Goal: Transaction & Acquisition: Purchase product/service

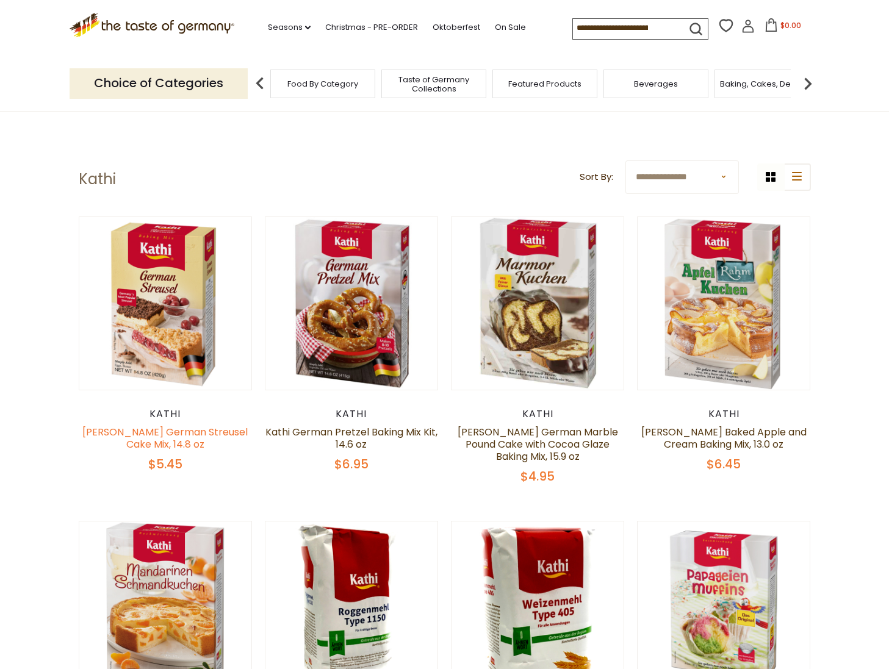
click at [165, 434] on link "[PERSON_NAME] German Streusel Cake Mix, 14.8 oz" at bounding box center [164, 438] width 165 height 26
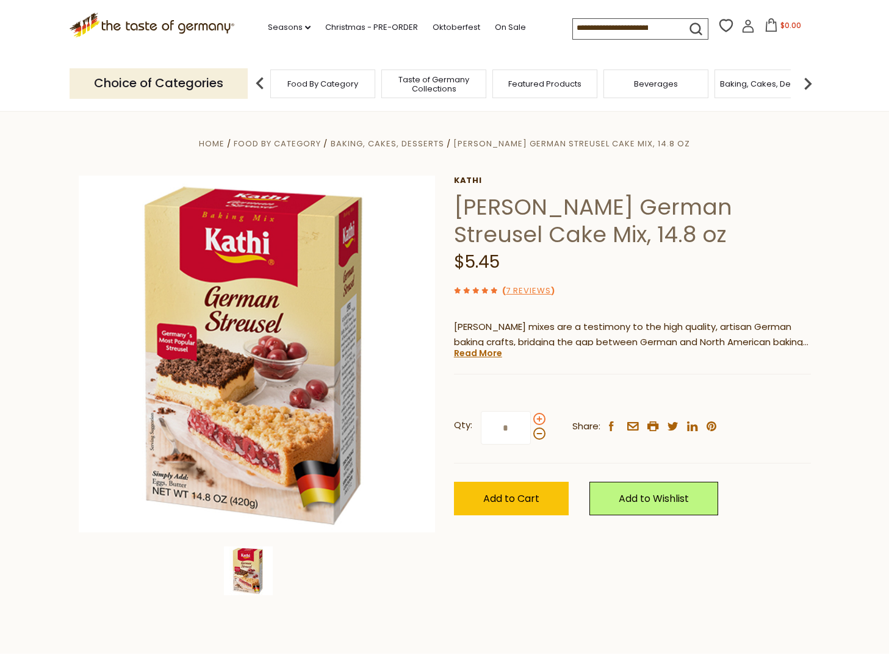
click at [537, 418] on span at bounding box center [539, 419] width 12 height 12
click at [531, 418] on input "*" at bounding box center [506, 428] width 50 height 34
click at [537, 418] on span at bounding box center [539, 419] width 12 height 12
click at [531, 418] on input "*" at bounding box center [506, 428] width 50 height 34
type input "*"
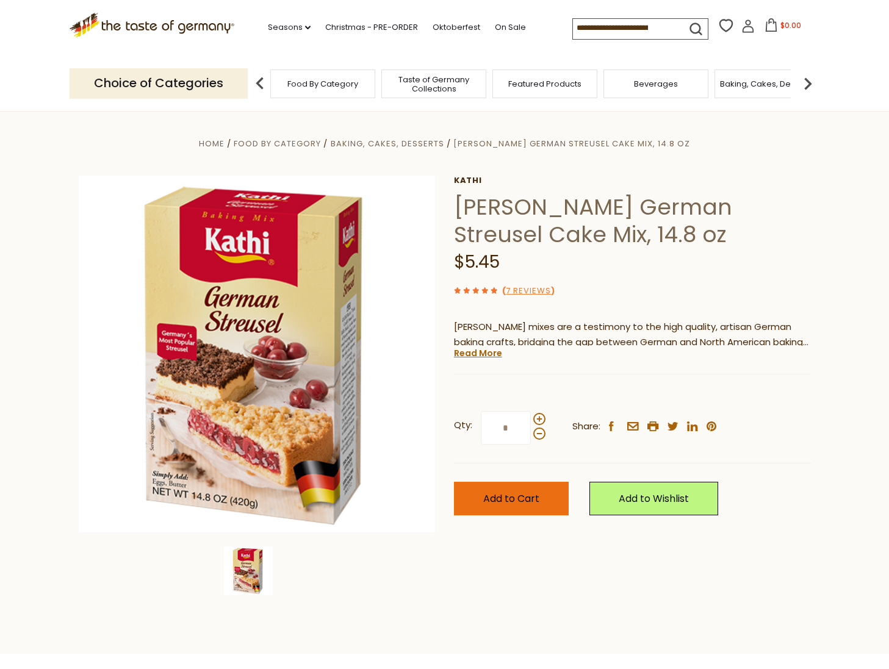
click at [501, 498] on span "Add to Cart" at bounding box center [511, 499] width 56 height 14
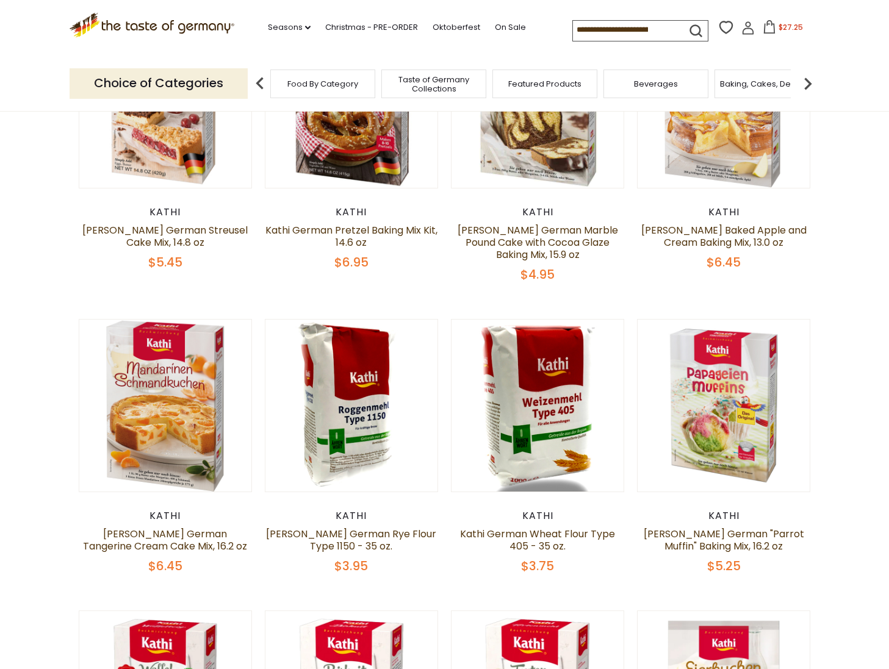
scroll to position [204, 0]
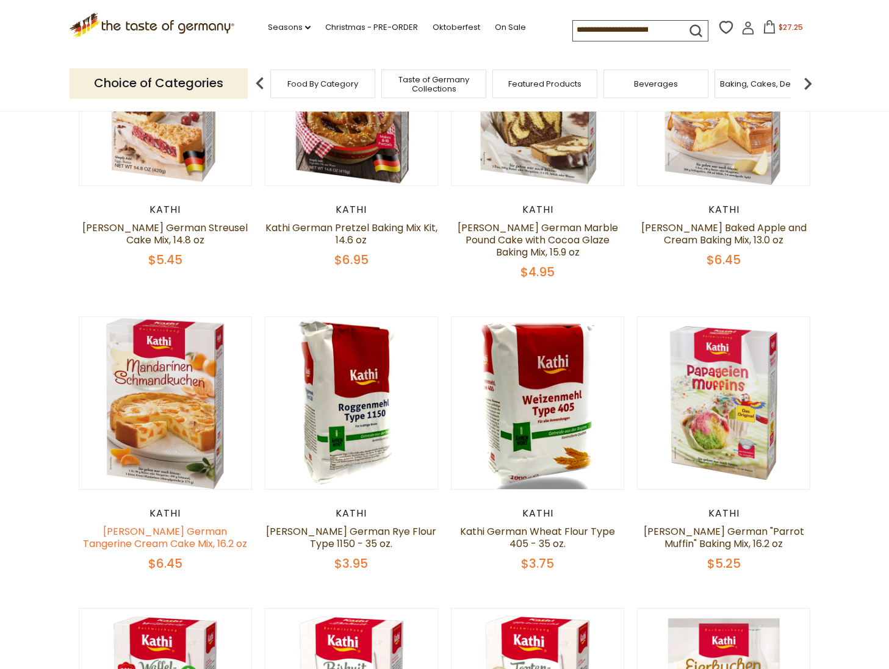
click at [153, 531] on link "Kathi German Tangerine Cream Cake Mix, 16.2 oz" at bounding box center [165, 538] width 164 height 26
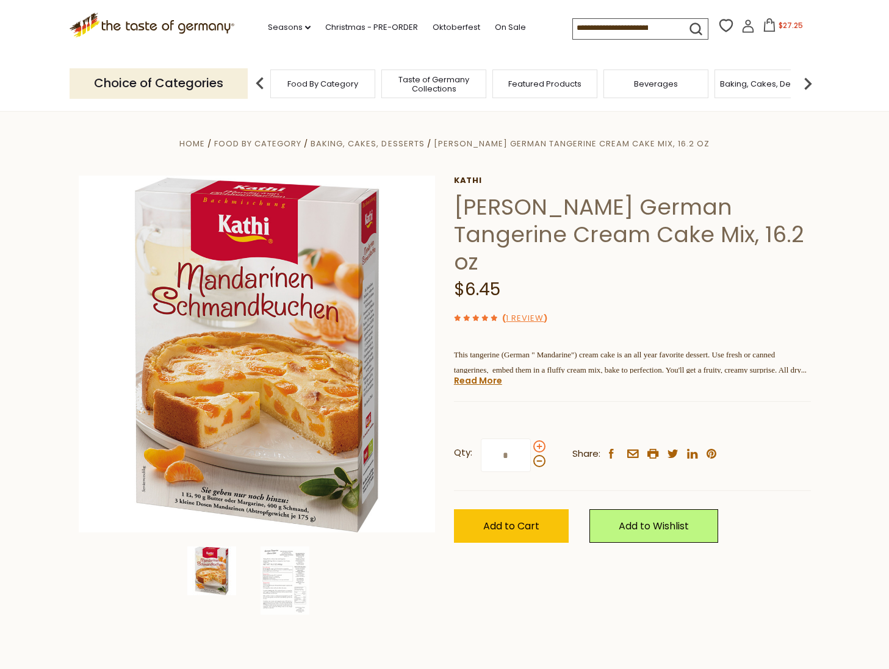
click at [537, 440] on span at bounding box center [539, 446] width 12 height 12
click at [531, 439] on input "*" at bounding box center [506, 456] width 50 height 34
click at [537, 440] on span at bounding box center [539, 446] width 12 height 12
click at [531, 439] on input "*" at bounding box center [506, 456] width 50 height 34
type input "*"
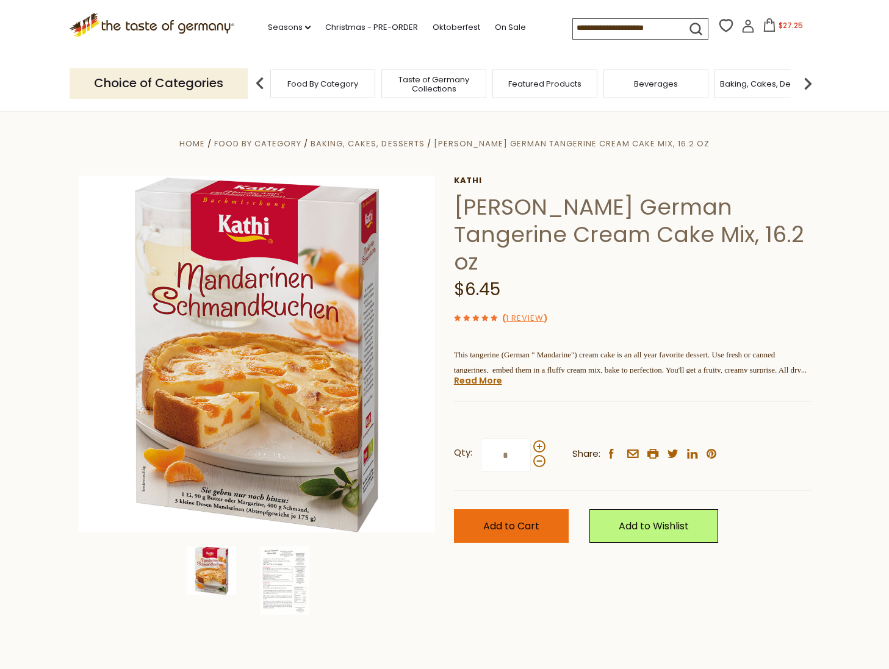
click at [500, 519] on span "Add to Cart" at bounding box center [511, 526] width 56 height 14
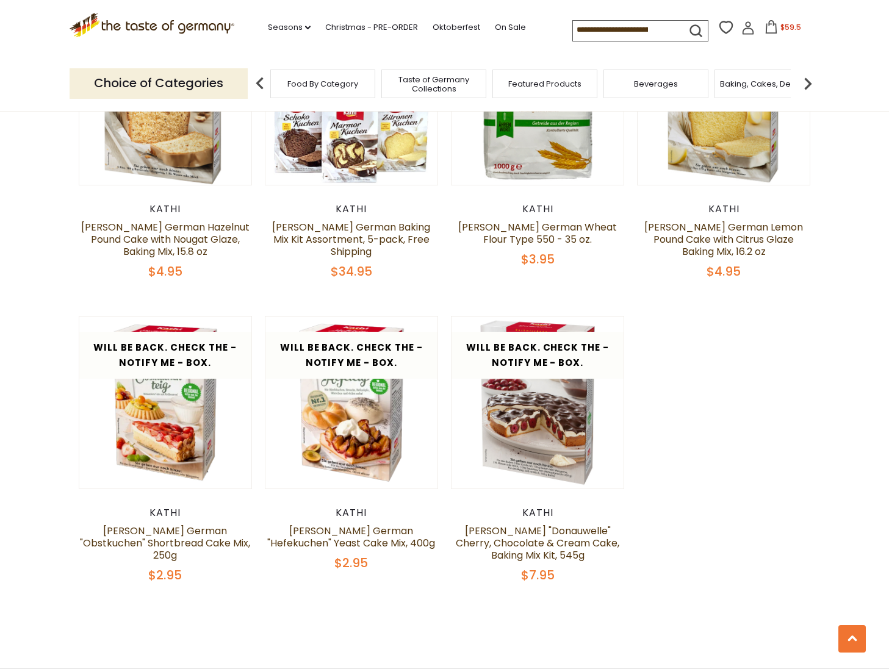
scroll to position [1399, 0]
click at [522, 528] on link "[PERSON_NAME] "Donauwelle" Cherry, Chocolate & Cream Cake, Baking Mix Kit, 545g" at bounding box center [537, 543] width 163 height 38
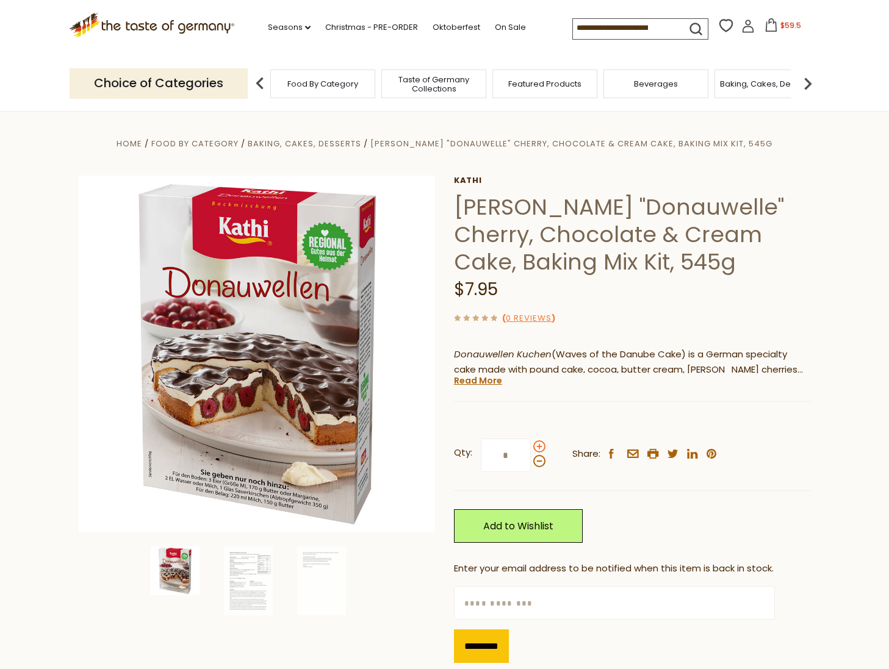
click at [536, 444] on span at bounding box center [539, 446] width 12 height 12
click at [531, 444] on input "*" at bounding box center [506, 456] width 50 height 34
click at [536, 444] on span at bounding box center [539, 446] width 12 height 12
click at [531, 444] on input "*" at bounding box center [506, 456] width 50 height 34
type input "*"
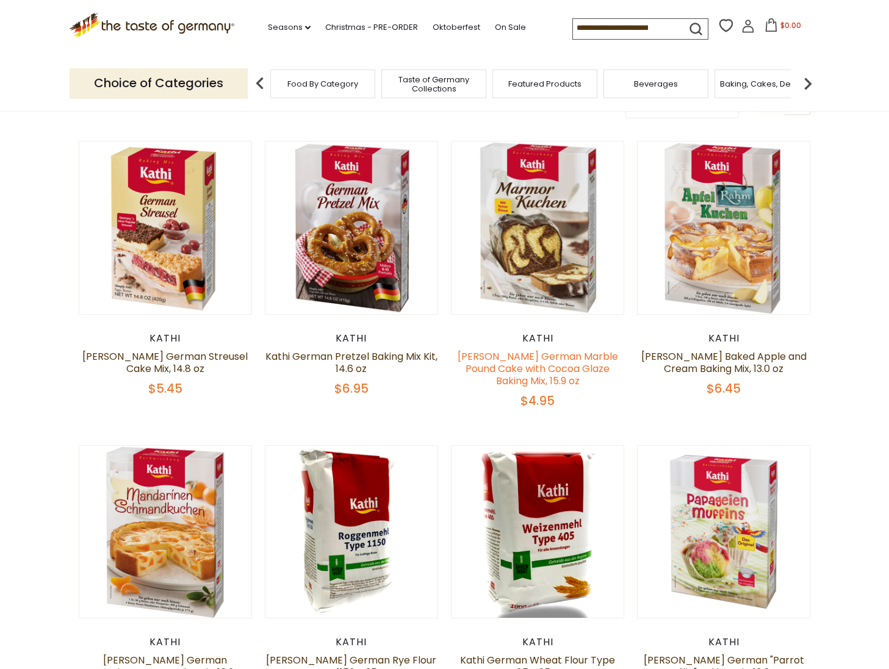
click at [523, 355] on link "[PERSON_NAME] German Marble Pound Cake with Cocoa Glaze Baking Mix, 15.9 oz" at bounding box center [538, 369] width 160 height 38
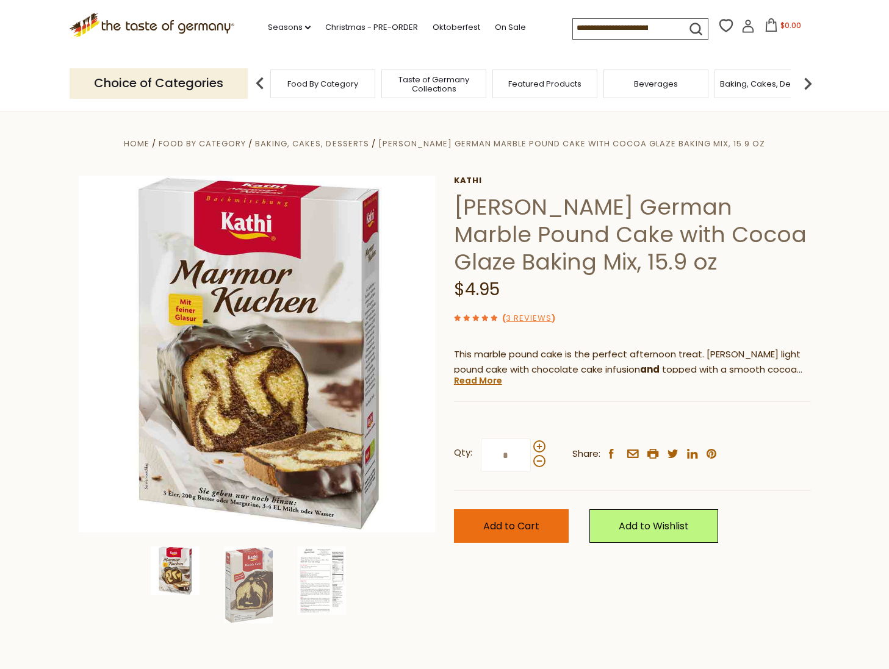
drag, startPoint x: 505, startPoint y: 528, endPoint x: 506, endPoint y: 515, distance: 12.3
click at [505, 528] on span "Add to Cart" at bounding box center [511, 526] width 56 height 14
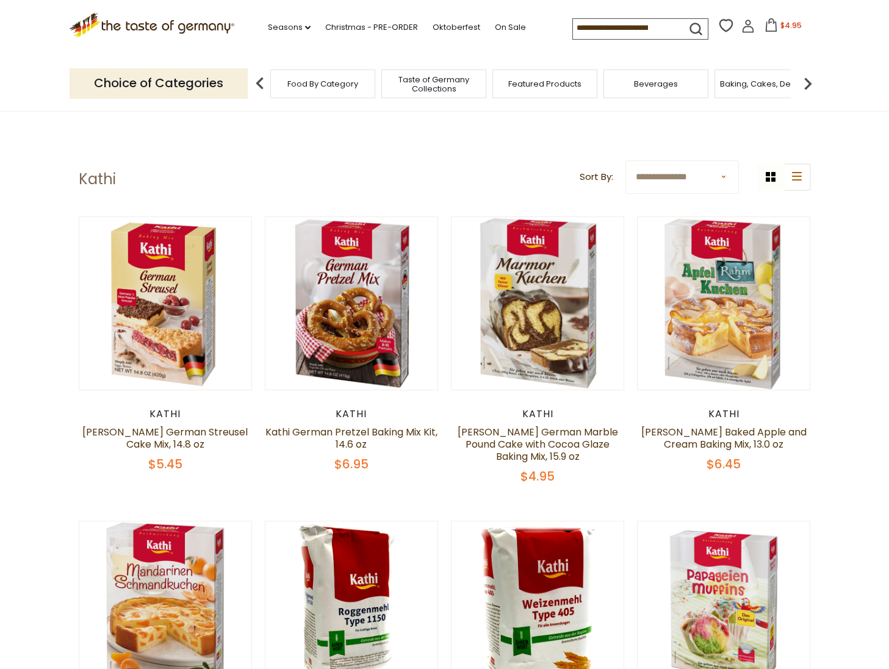
click at [747, 87] on span "Baking, Cakes, Desserts" at bounding box center [767, 83] width 95 height 9
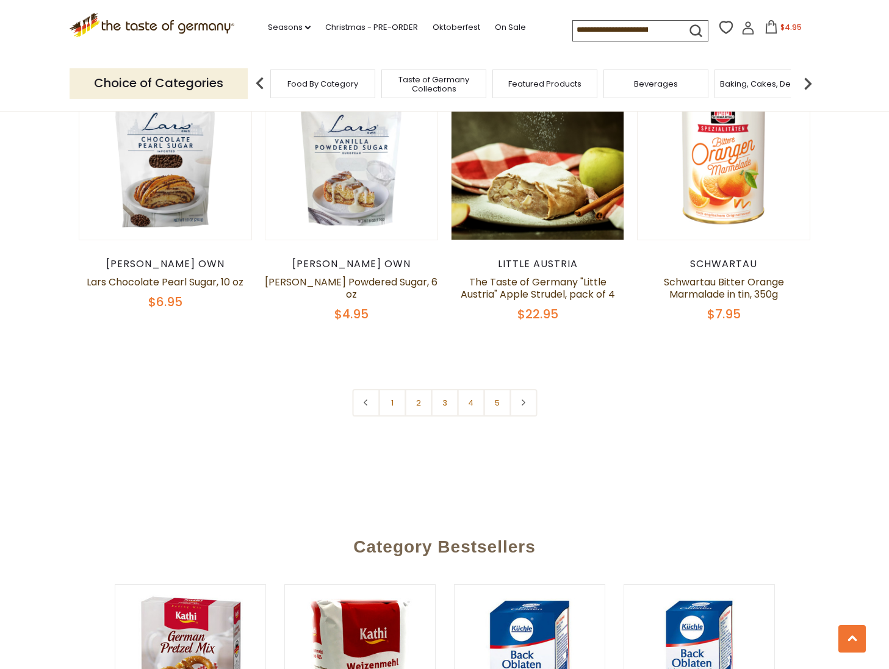
scroll to position [2855, 0]
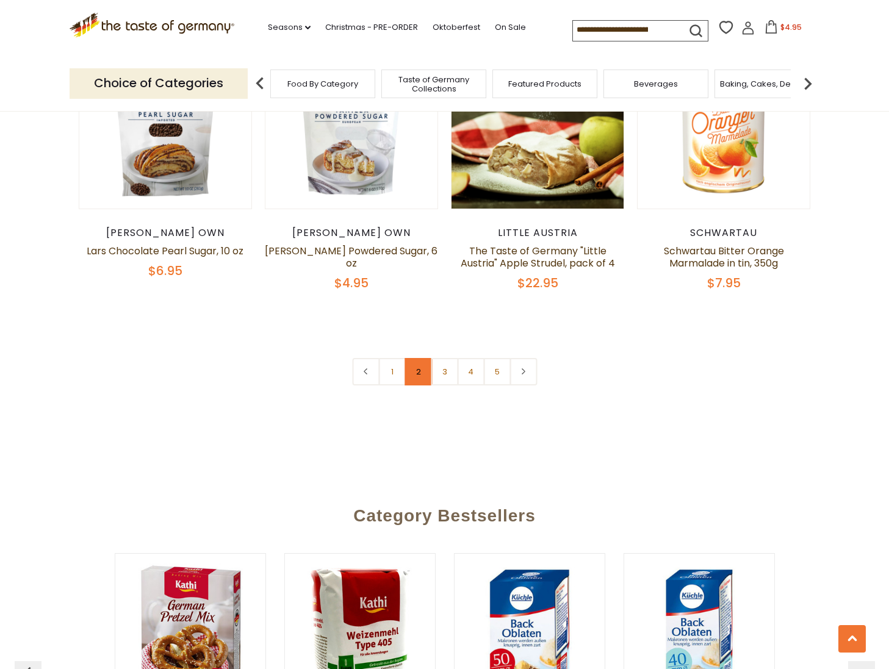
click at [417, 358] on link "2" at bounding box center [417, 371] width 27 height 27
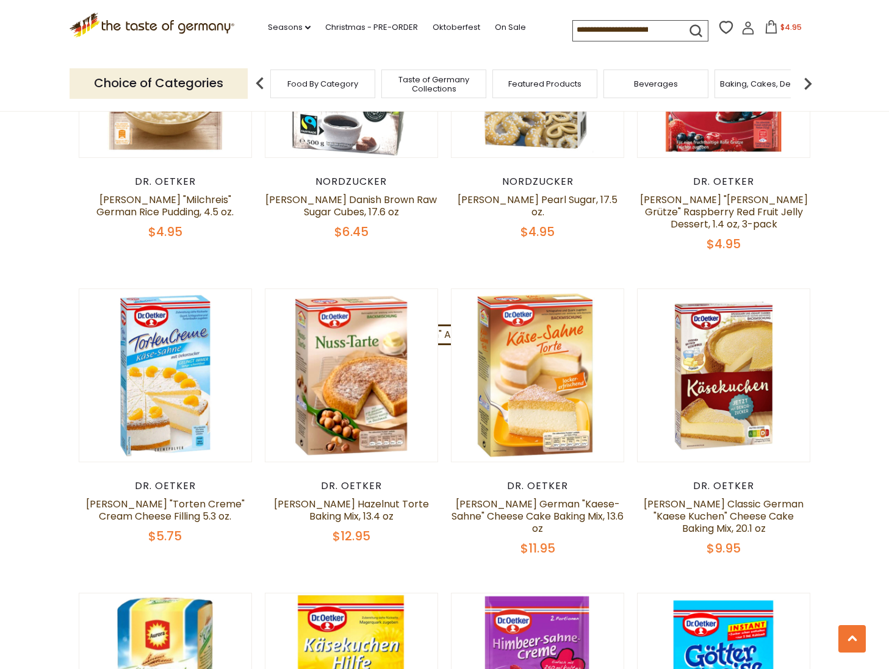
scroll to position [2282, 0]
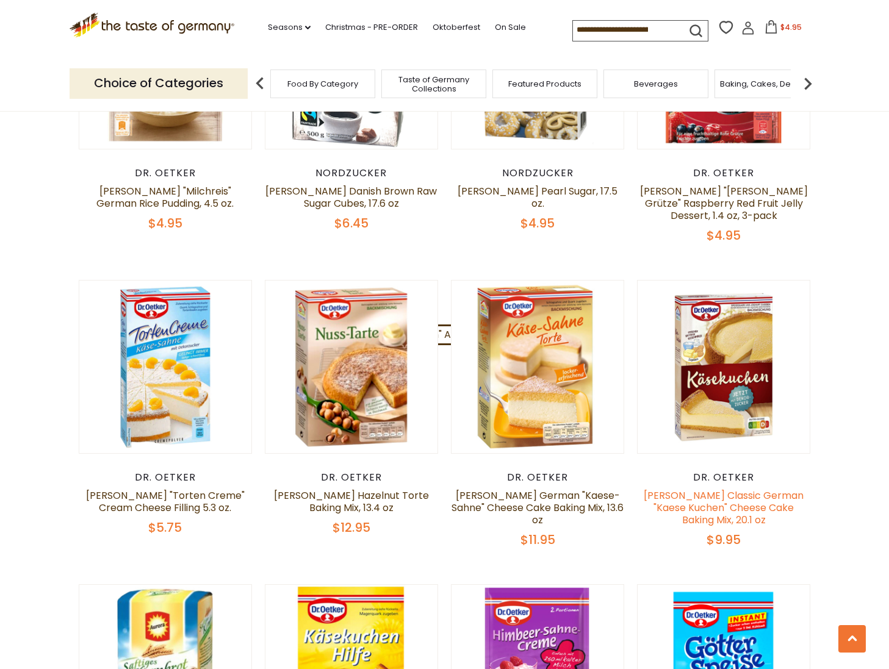
click at [709, 489] on link "[PERSON_NAME] Classic German "Kaese Kuchen" Cheese Cake Baking Mix, 20.1 oz" at bounding box center [724, 508] width 160 height 38
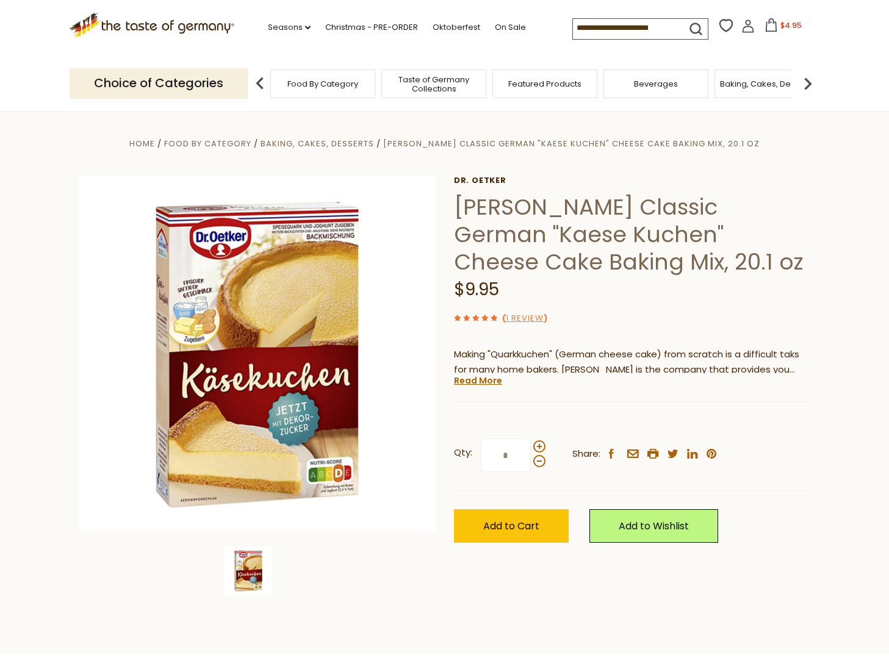
drag, startPoint x: 506, startPoint y: 519, endPoint x: 500, endPoint y: 508, distance: 12.6
click at [506, 519] on span "Add to Cart" at bounding box center [511, 526] width 56 height 14
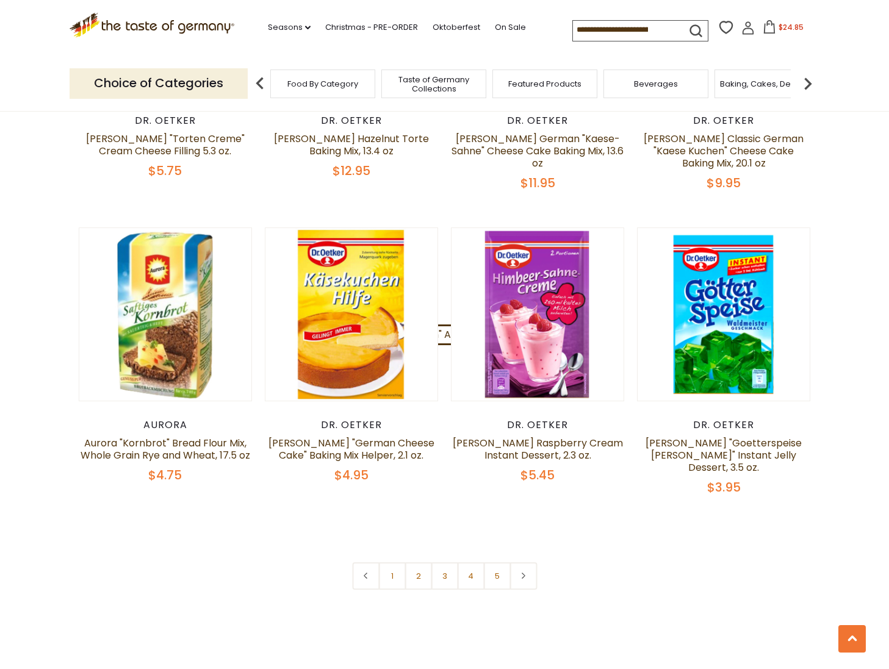
scroll to position [2644, 0]
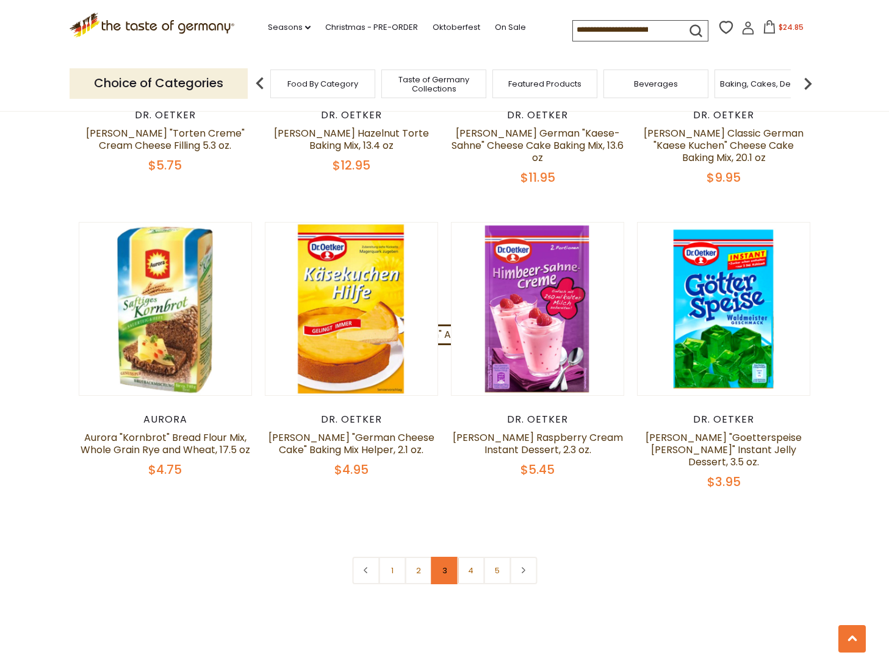
click at [445, 557] on link "3" at bounding box center [444, 570] width 27 height 27
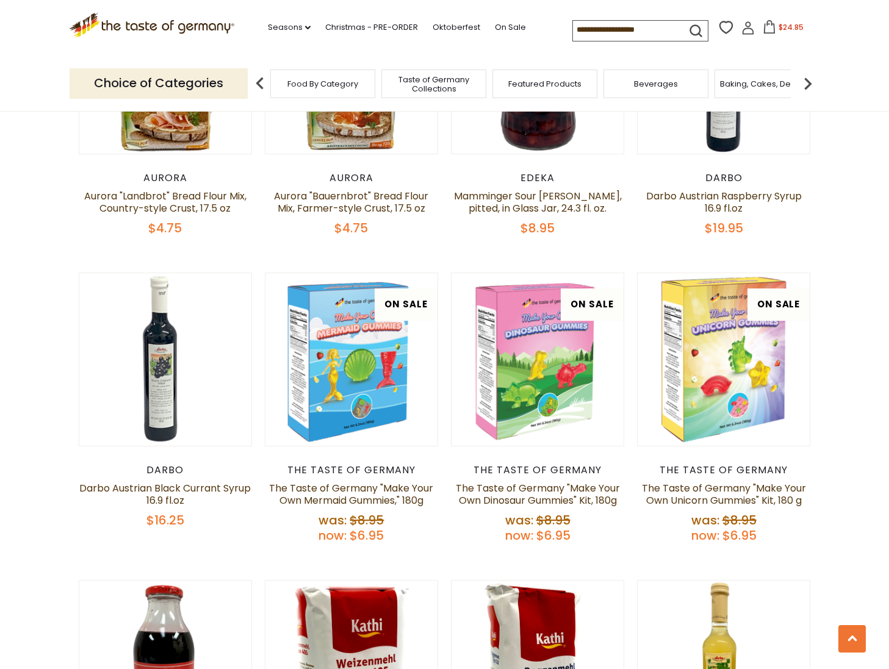
scroll to position [1094, 0]
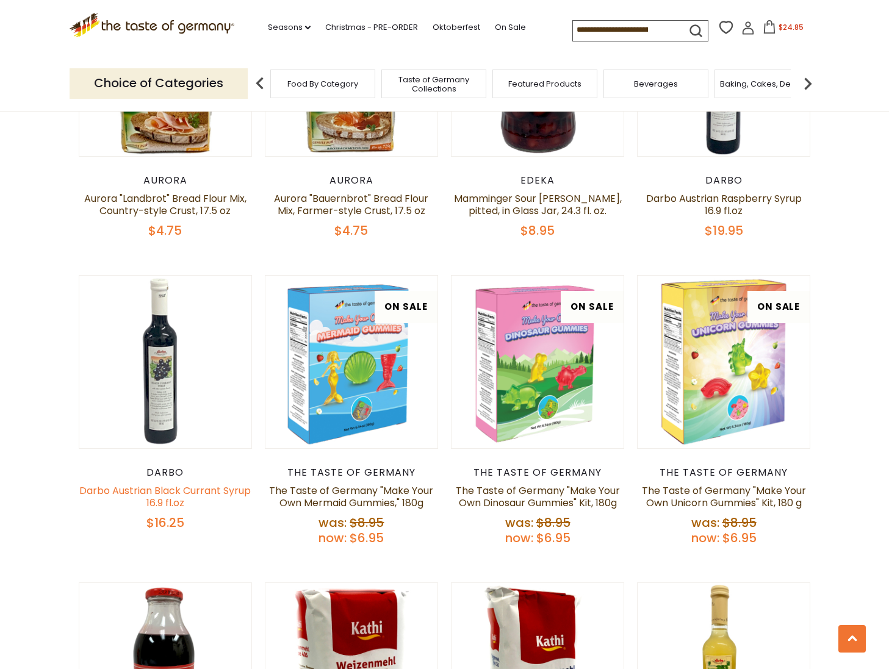
click at [167, 484] on link "Darbo Austrian Black Currant Syrup 16.9 fl.oz" at bounding box center [164, 497] width 171 height 26
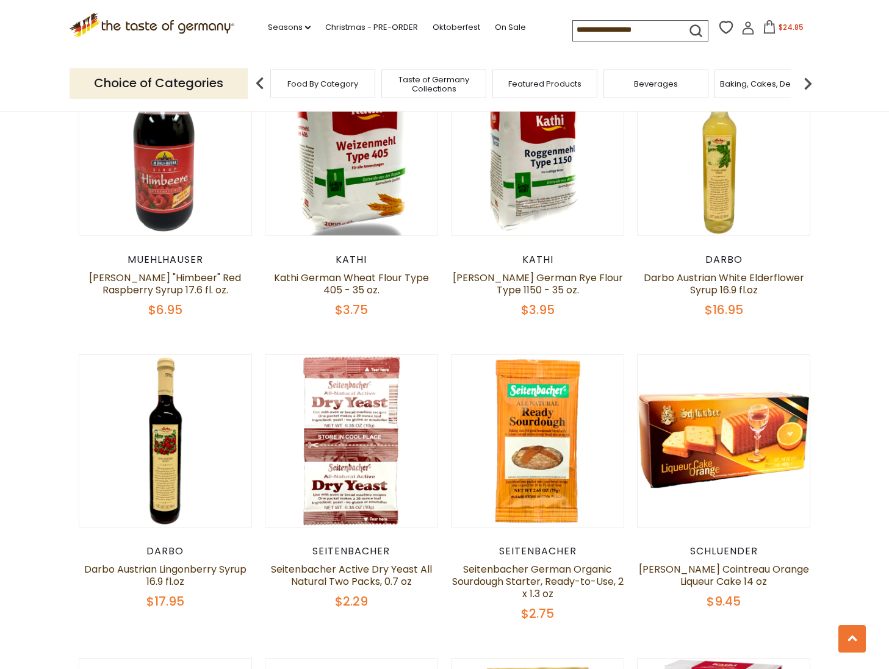
scroll to position [1616, 0]
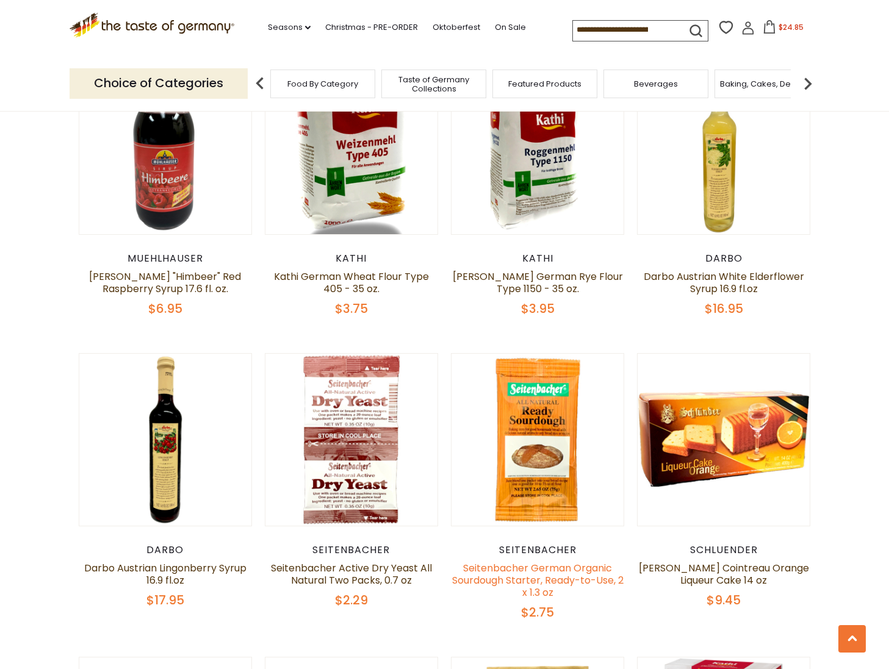
click at [523, 561] on link "Seitenbacher German Organic Sourdough Starter, Ready-to-Use, 2 x 1.3 oz" at bounding box center [537, 580] width 171 height 38
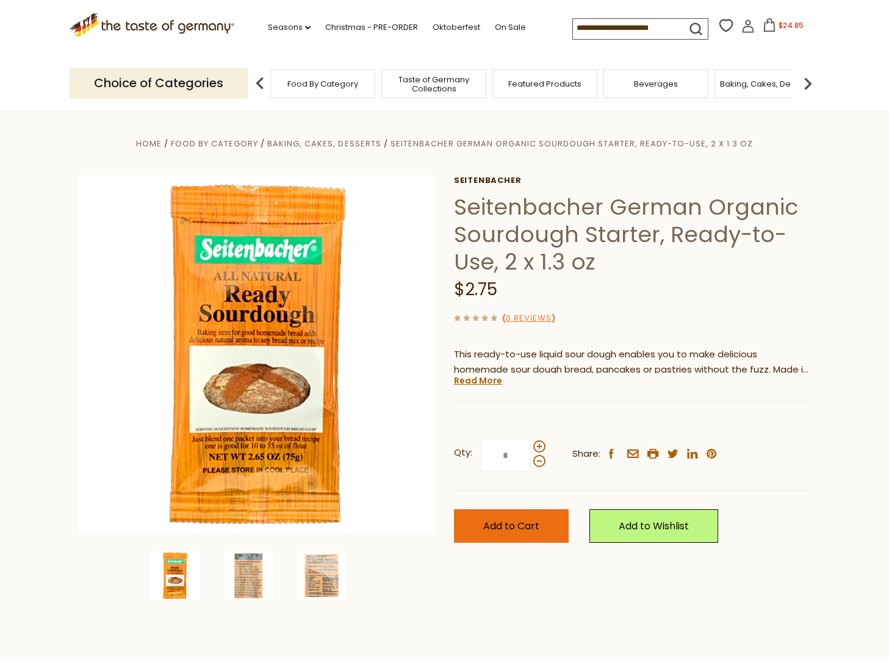
click at [524, 525] on span "Add to Cart" at bounding box center [511, 526] width 56 height 14
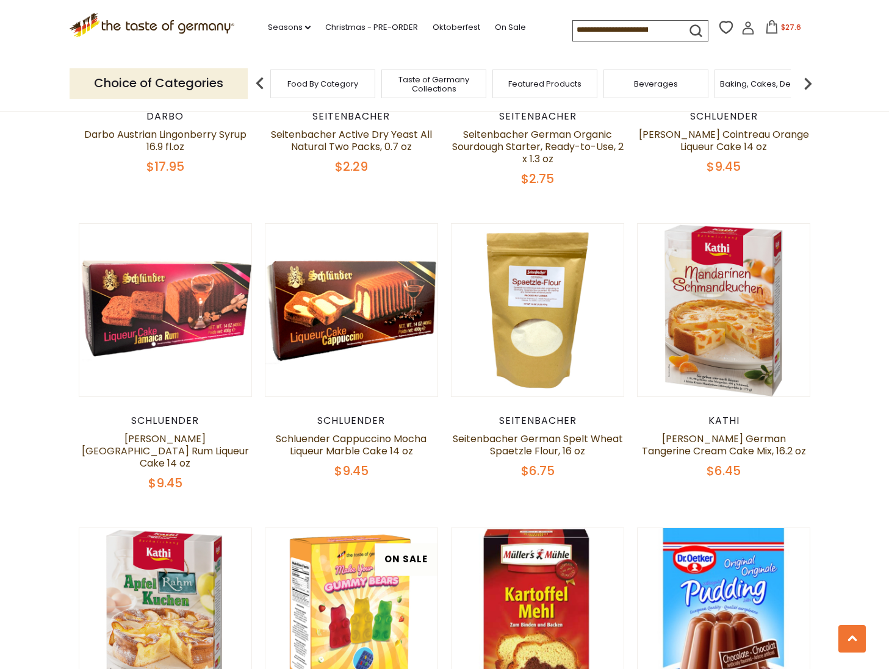
scroll to position [2060, 0]
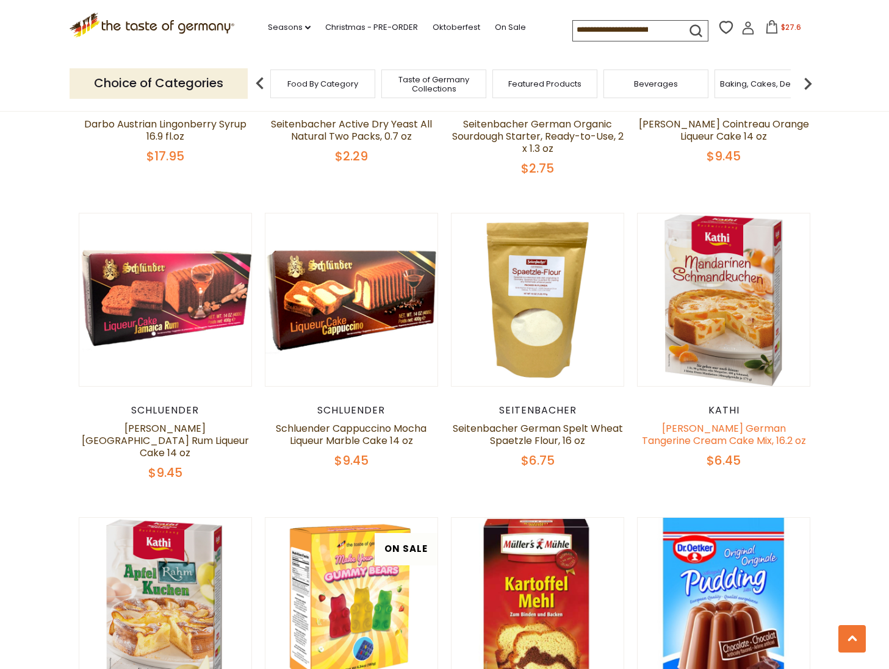
click at [694, 422] on link "Kathi German Tangerine Cream Cake Mix, 16.2 oz" at bounding box center [724, 435] width 164 height 26
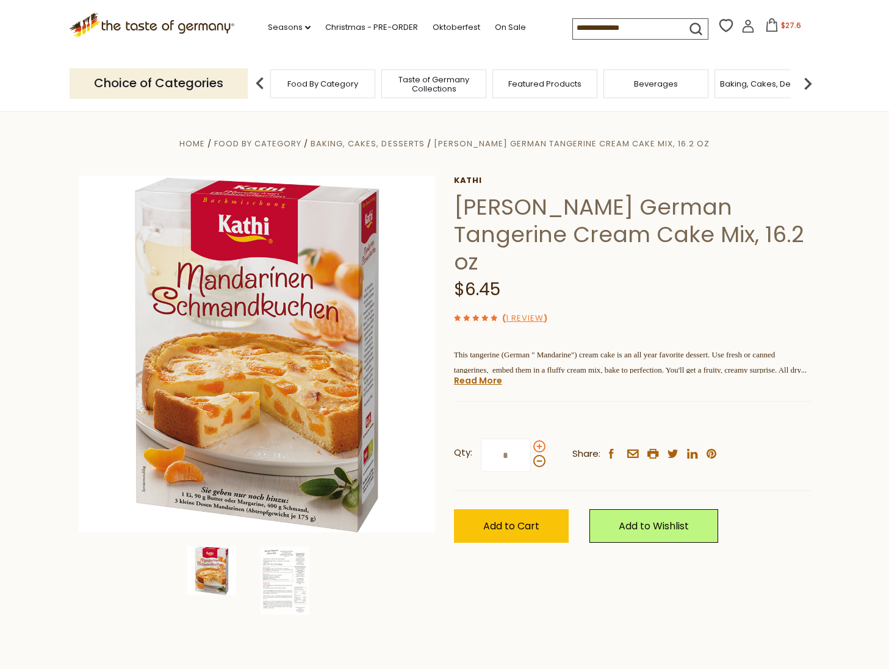
click at [536, 440] on span at bounding box center [539, 446] width 12 height 12
click at [531, 439] on input "*" at bounding box center [506, 456] width 50 height 34
type input "*"
click at [510, 519] on span "Add to Cart" at bounding box center [511, 526] width 56 height 14
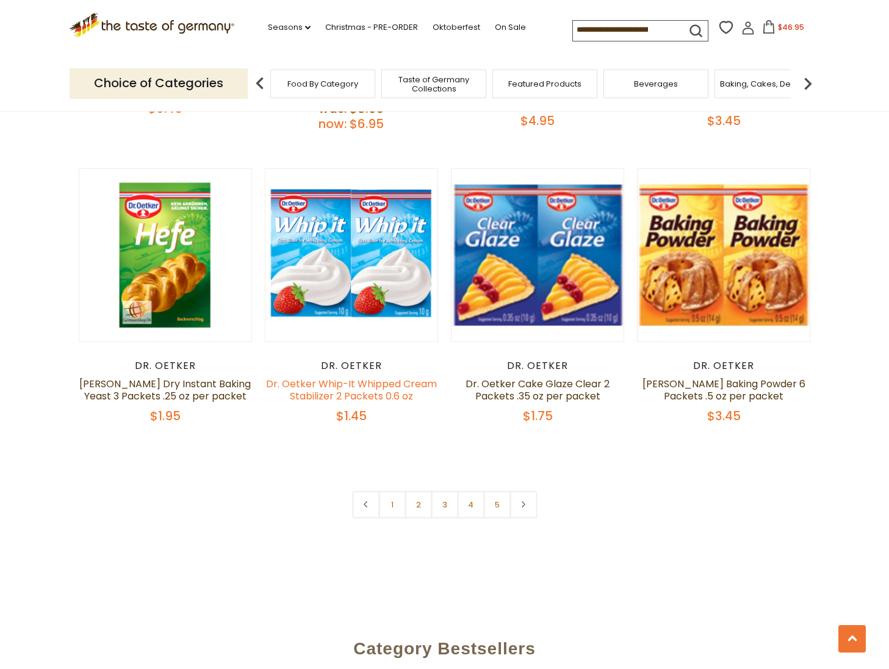
scroll to position [2722, 0]
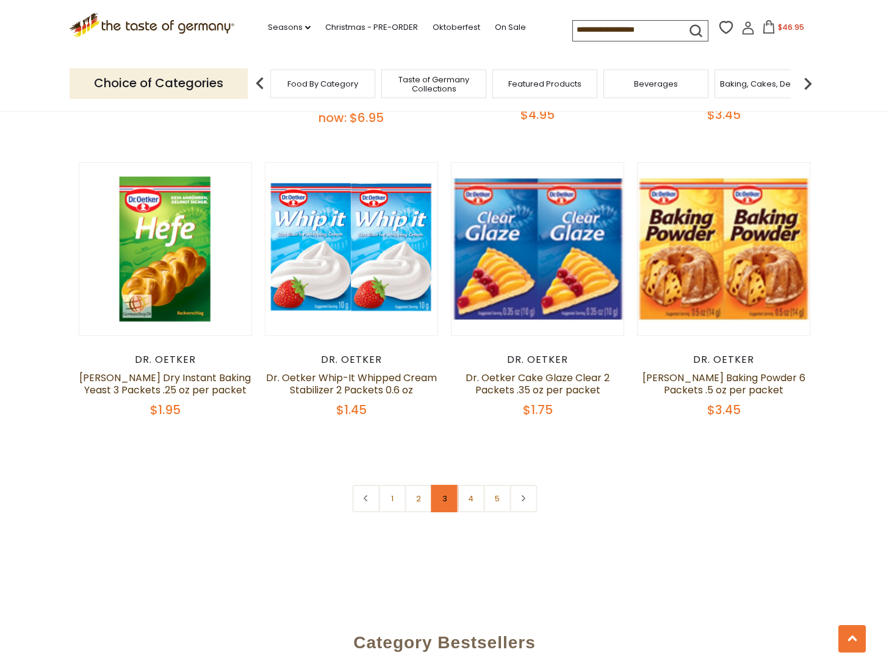
click at [446, 485] on link "3" at bounding box center [444, 498] width 27 height 27
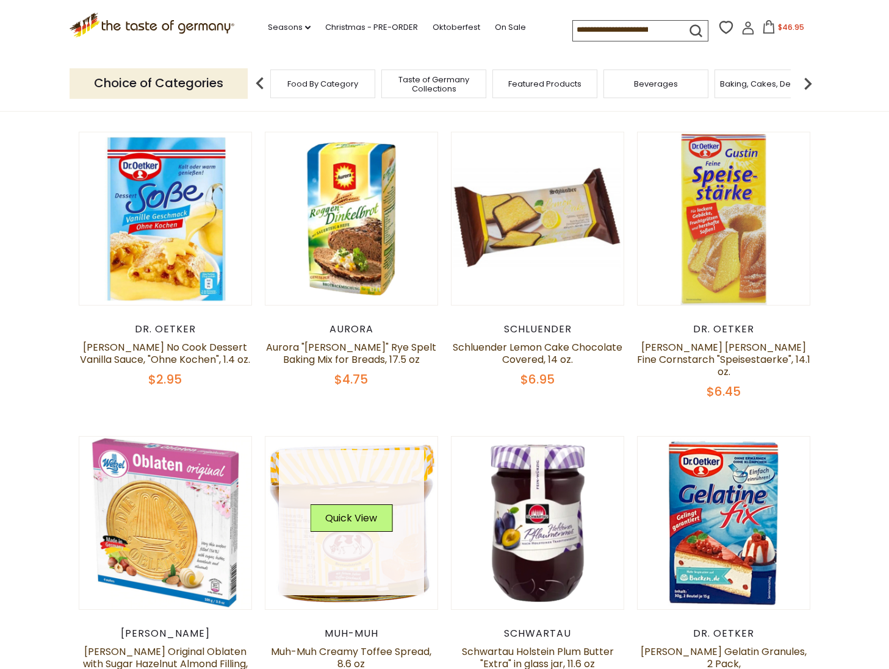
scroll to position [333, 0]
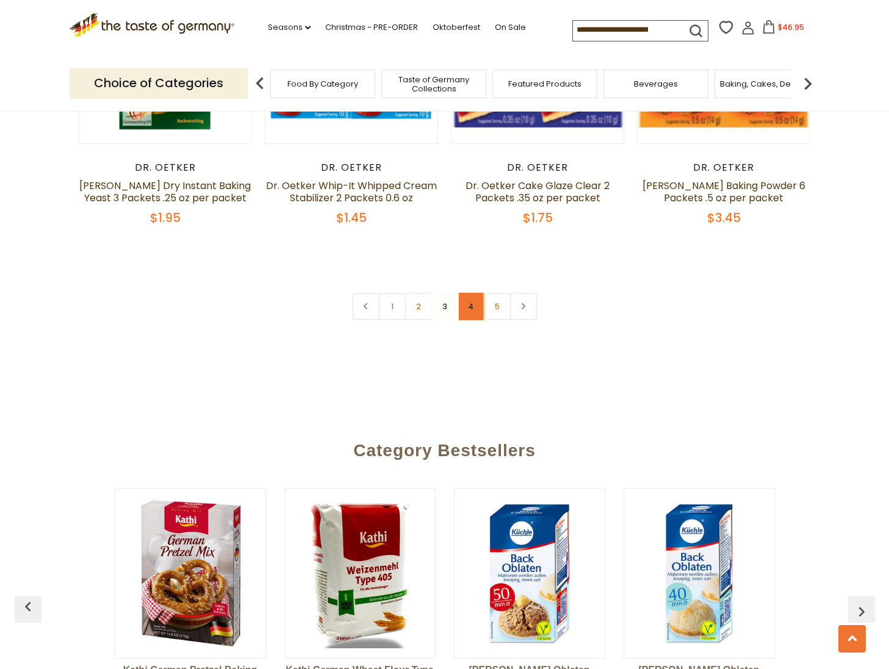
click at [470, 293] on link "4" at bounding box center [470, 306] width 27 height 27
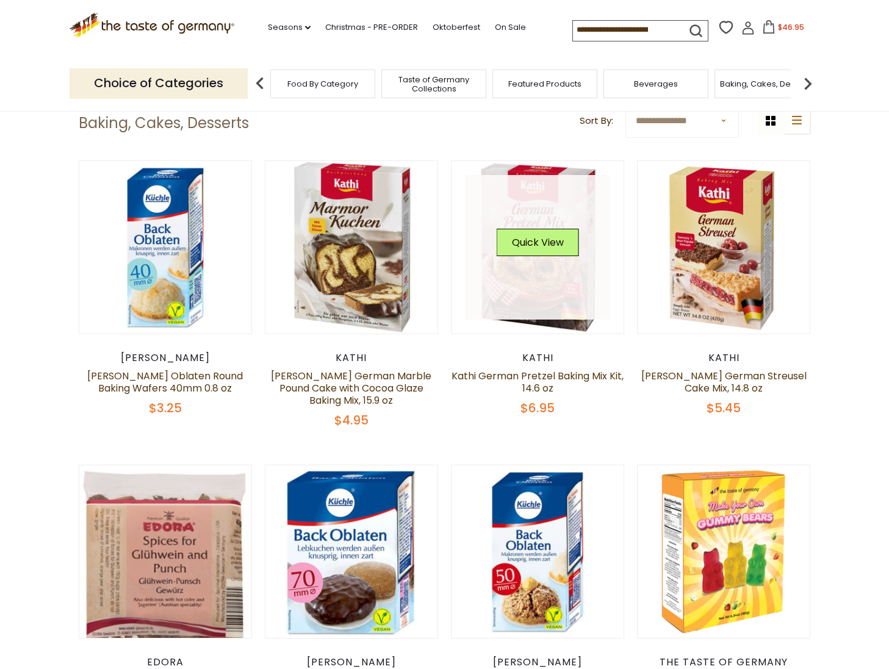
scroll to position [307, 0]
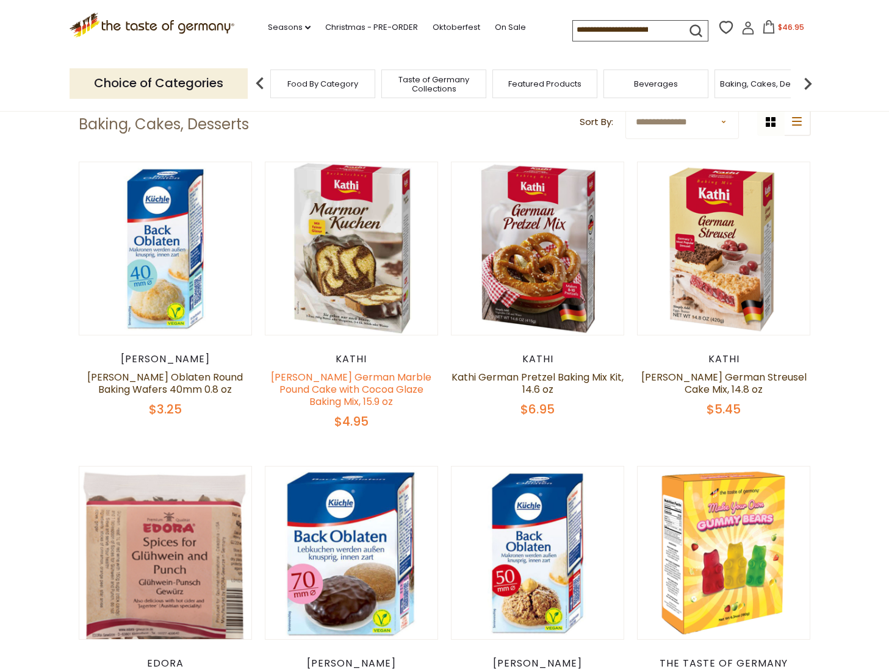
click at [343, 373] on link "[PERSON_NAME] German Marble Pound Cake with Cocoa Glaze Baking Mix, 15.9 oz" at bounding box center [351, 389] width 160 height 38
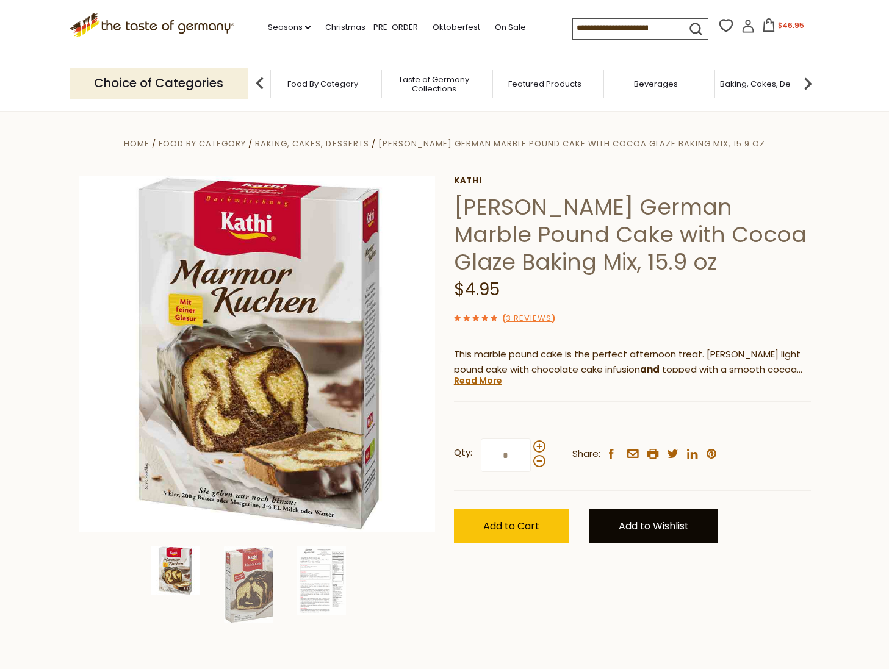
click at [647, 526] on link "Add to Wishlist" at bounding box center [653, 526] width 129 height 34
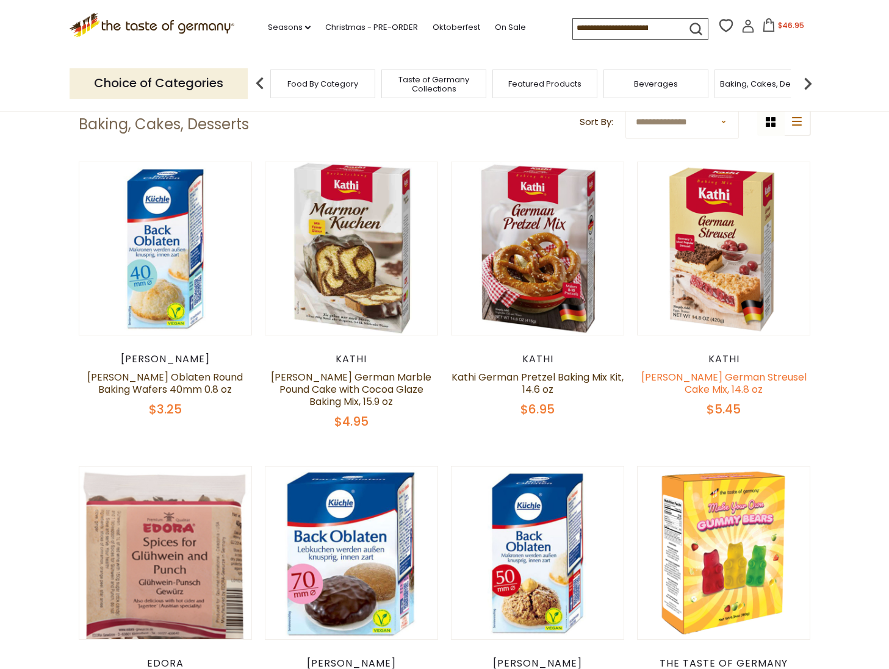
click at [714, 375] on link "[PERSON_NAME] German Streusel Cake Mix, 14.8 oz" at bounding box center [723, 383] width 165 height 26
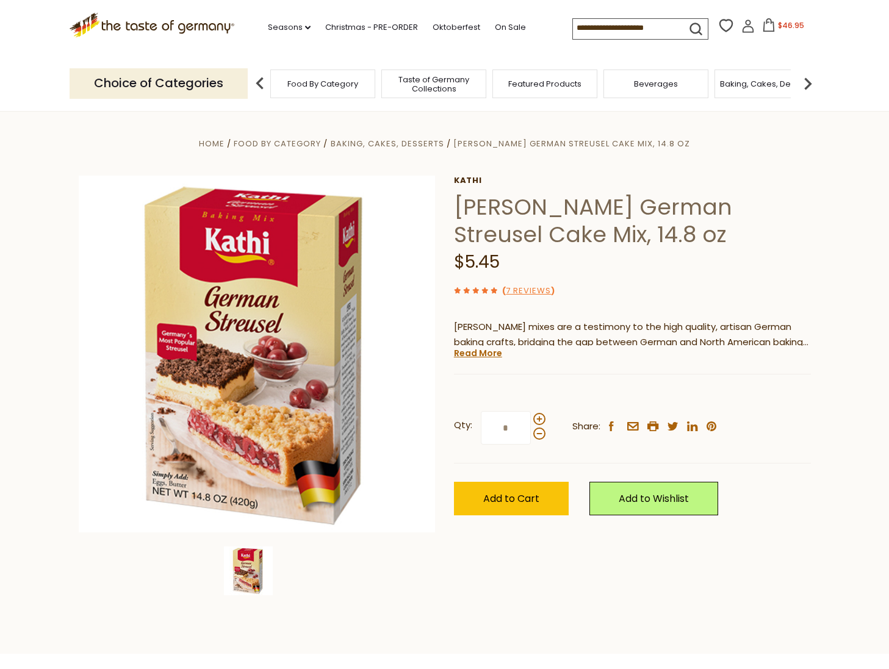
drag, startPoint x: 515, startPoint y: 501, endPoint x: 508, endPoint y: 469, distance: 32.6
click at [514, 500] on span "Add to Cart" at bounding box center [511, 499] width 56 height 14
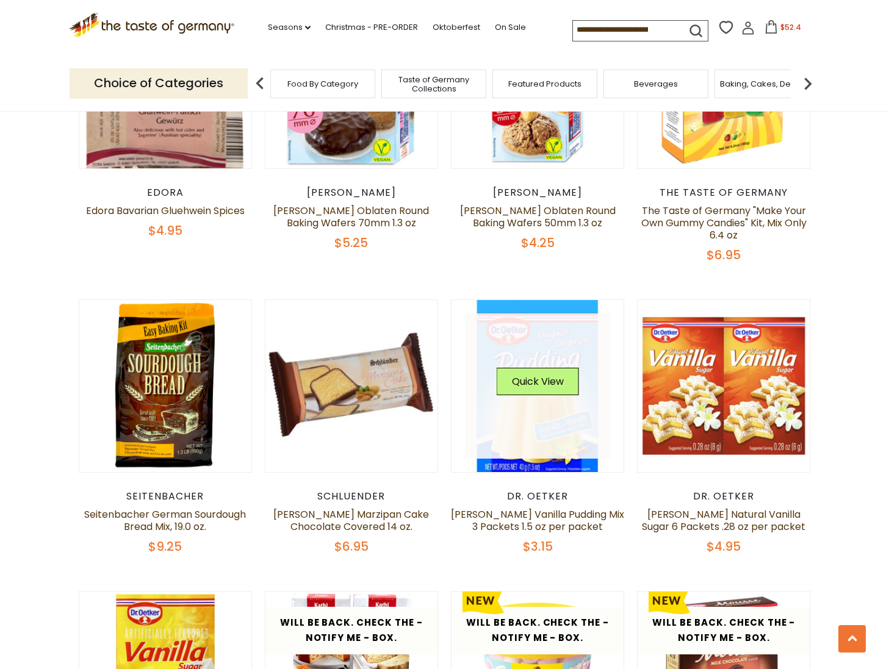
scroll to position [779, 0]
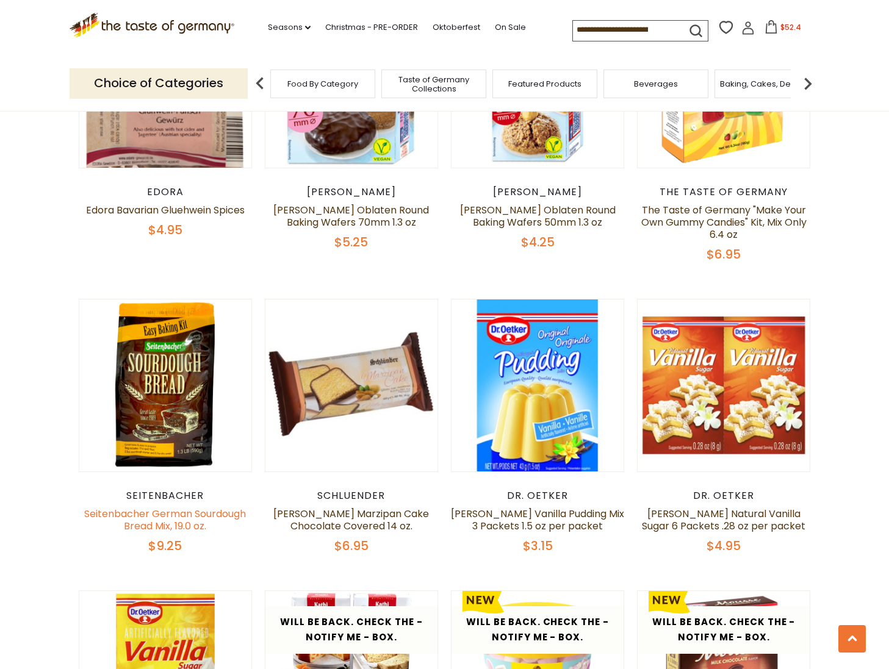
click at [155, 513] on link "Seitenbacher German Sourdough Bread Mix, 19.0 oz." at bounding box center [165, 520] width 162 height 26
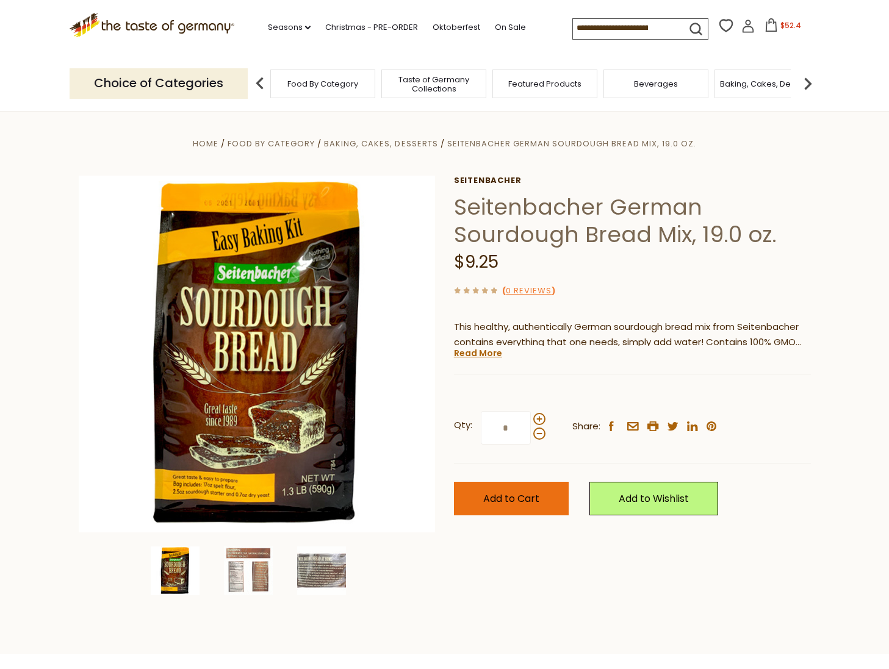
click at [492, 498] on span "Add to Cart" at bounding box center [511, 499] width 56 height 14
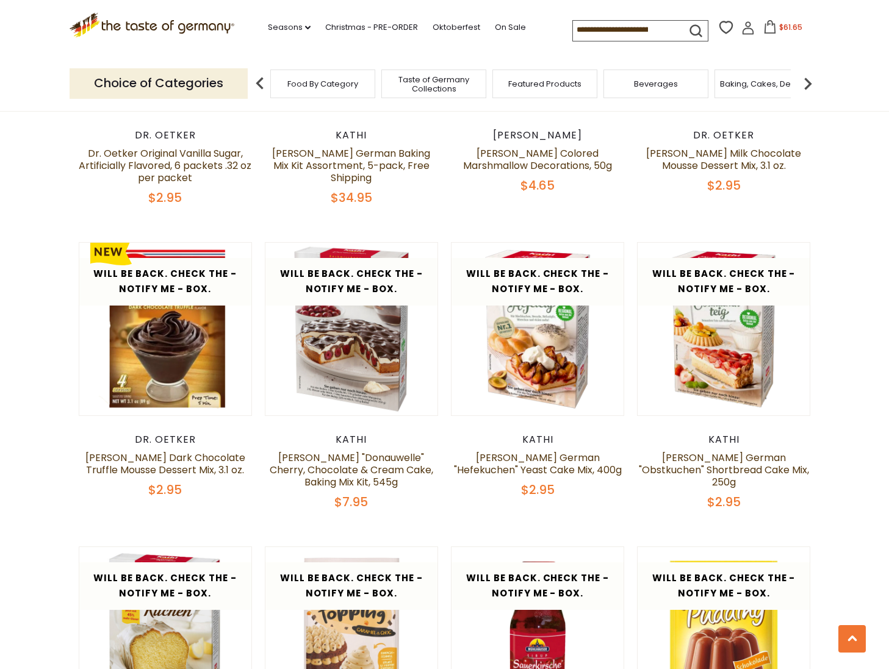
scroll to position [1434, 0]
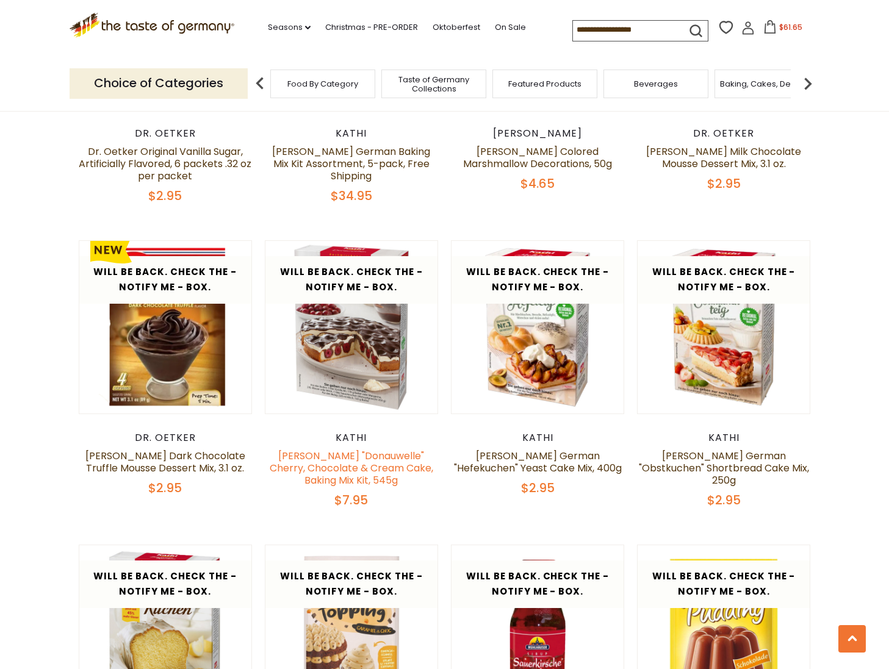
click at [327, 456] on link "[PERSON_NAME] "Donauwelle" Cherry, Chocolate & Cream Cake, Baking Mix Kit, 545g" at bounding box center [351, 468] width 163 height 38
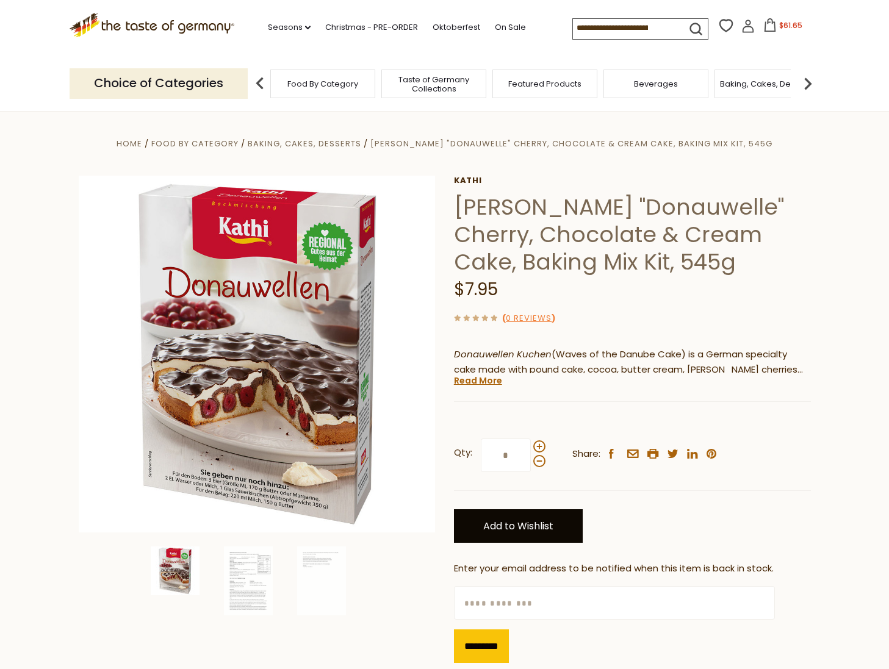
click at [484, 525] on link "Add to Wishlist" at bounding box center [518, 526] width 129 height 34
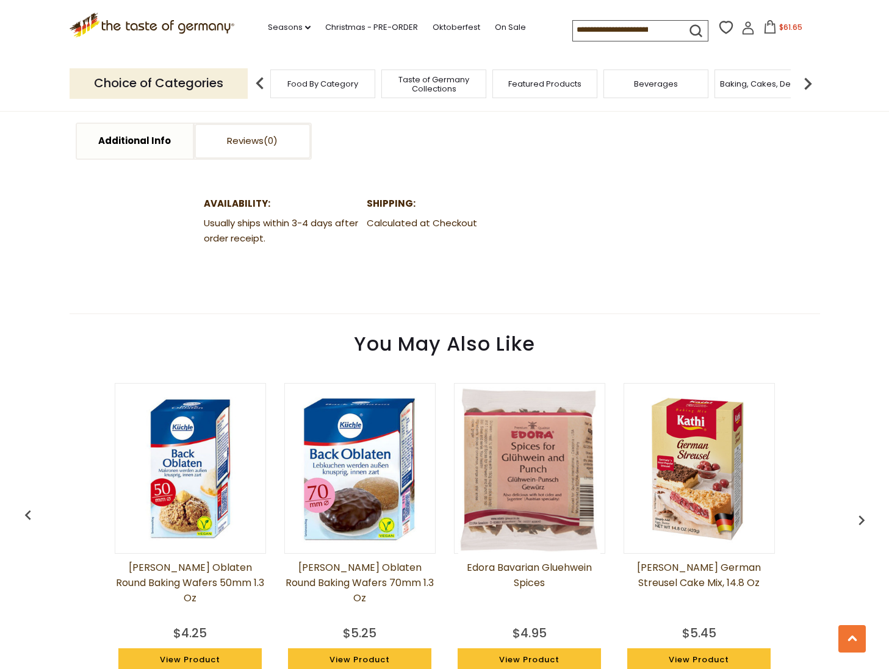
scroll to position [695, 0]
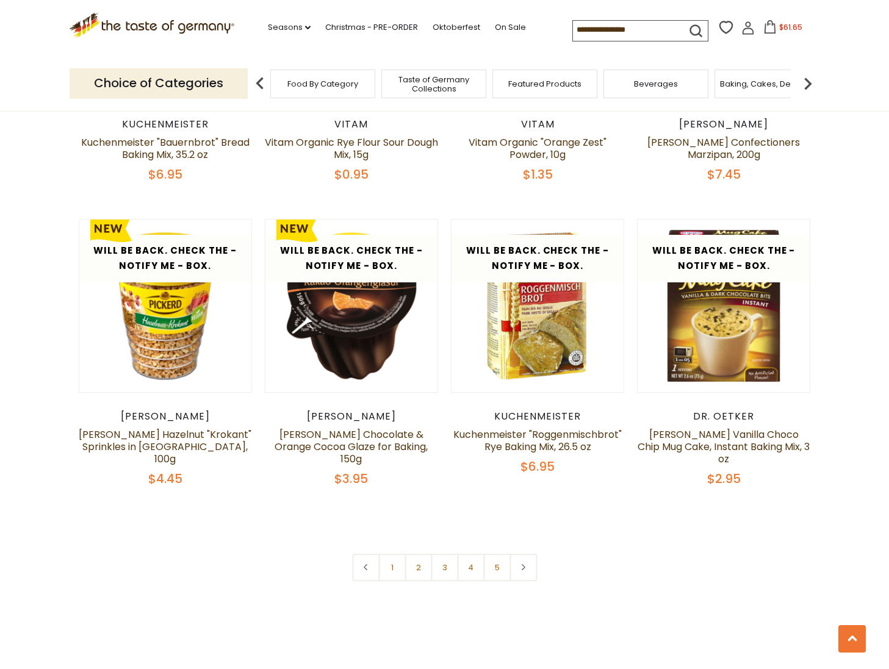
scroll to position [2662, 0]
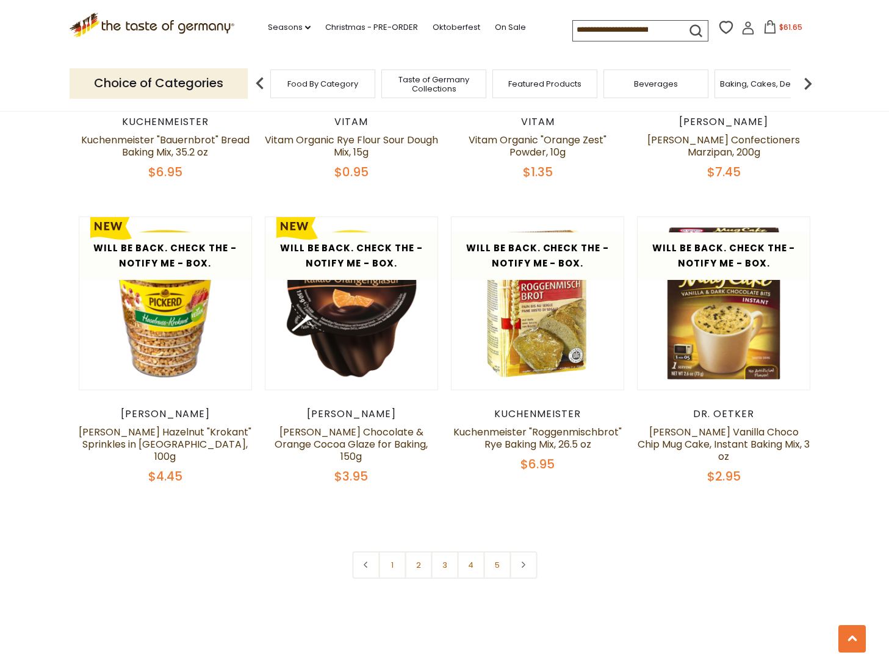
click at [468, 551] on link "4" at bounding box center [470, 564] width 27 height 27
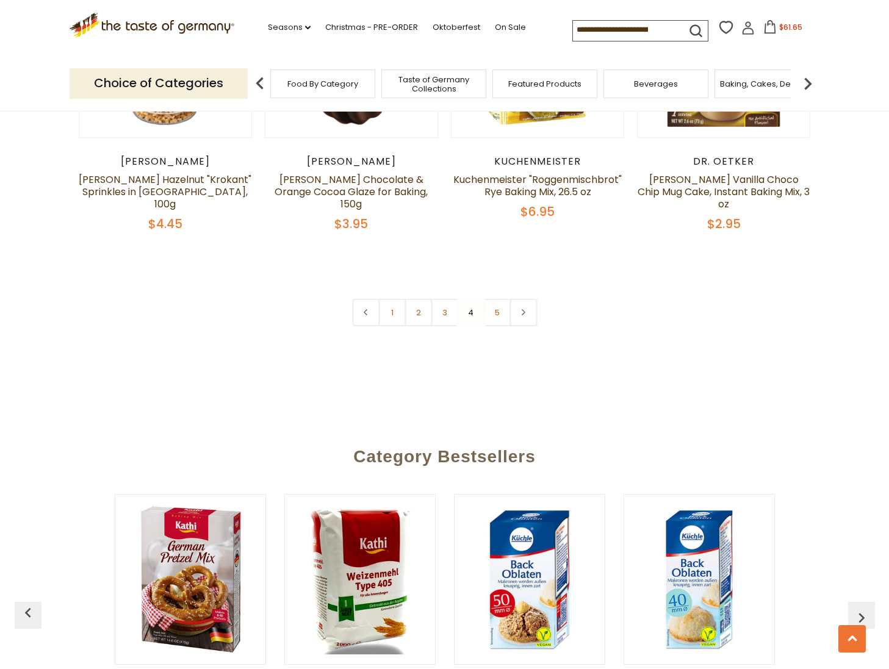
scroll to position [2915, 0]
click at [497, 298] on link "5" at bounding box center [496, 311] width 27 height 27
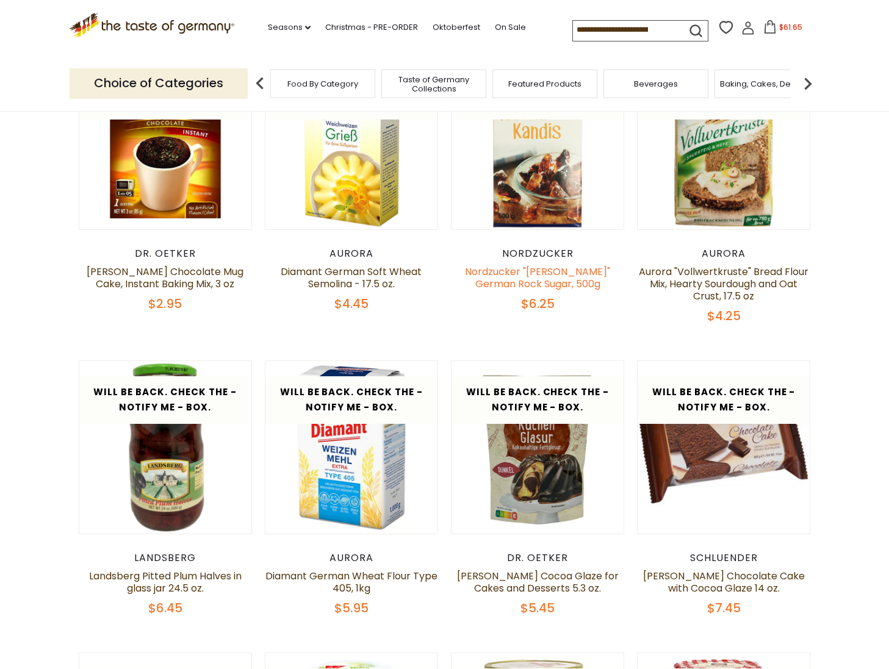
scroll to position [409, 0]
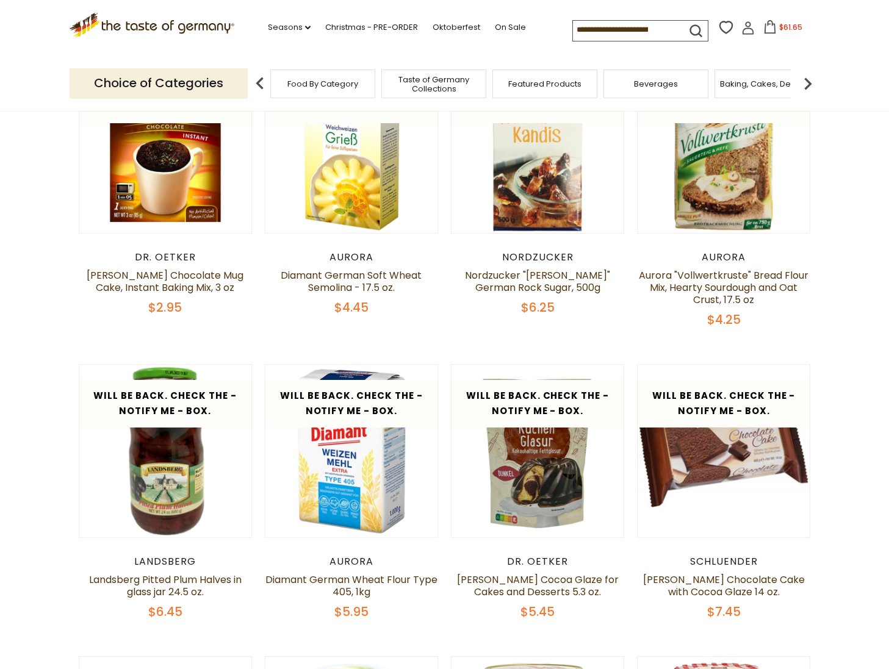
click at [297, 81] on span "Food By Category" at bounding box center [322, 83] width 71 height 9
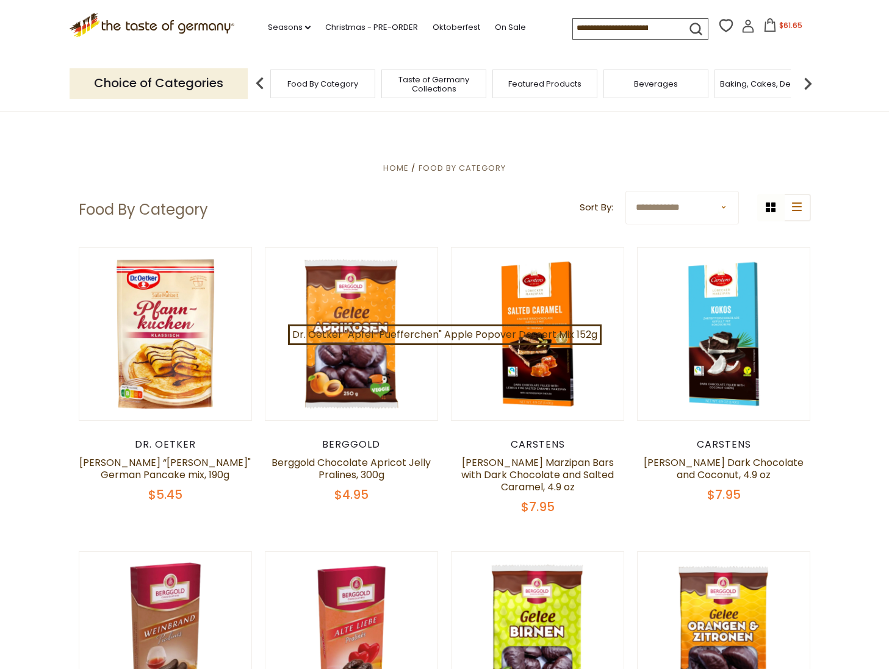
click at [594, 29] on input at bounding box center [624, 27] width 103 height 17
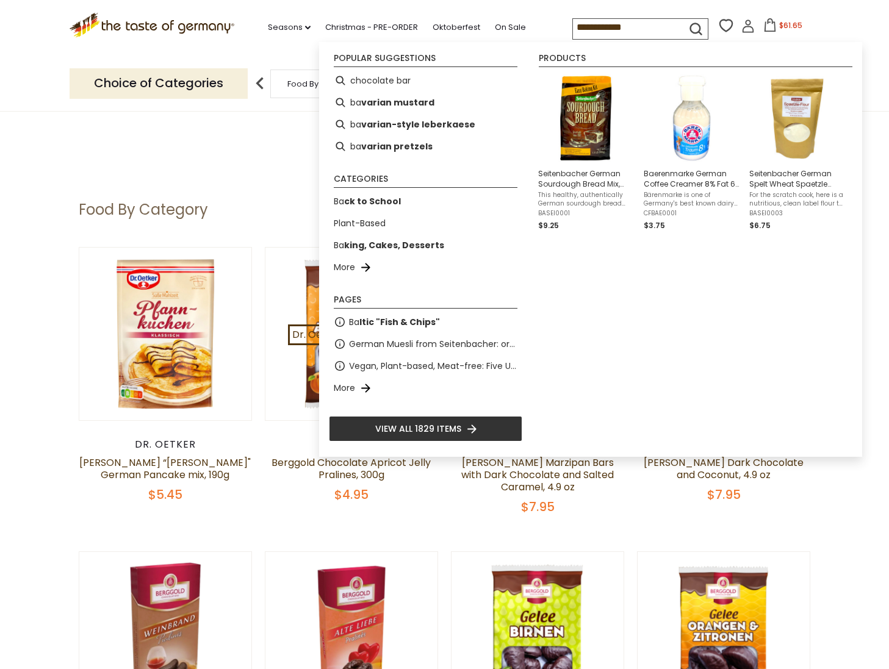
type input "**********"
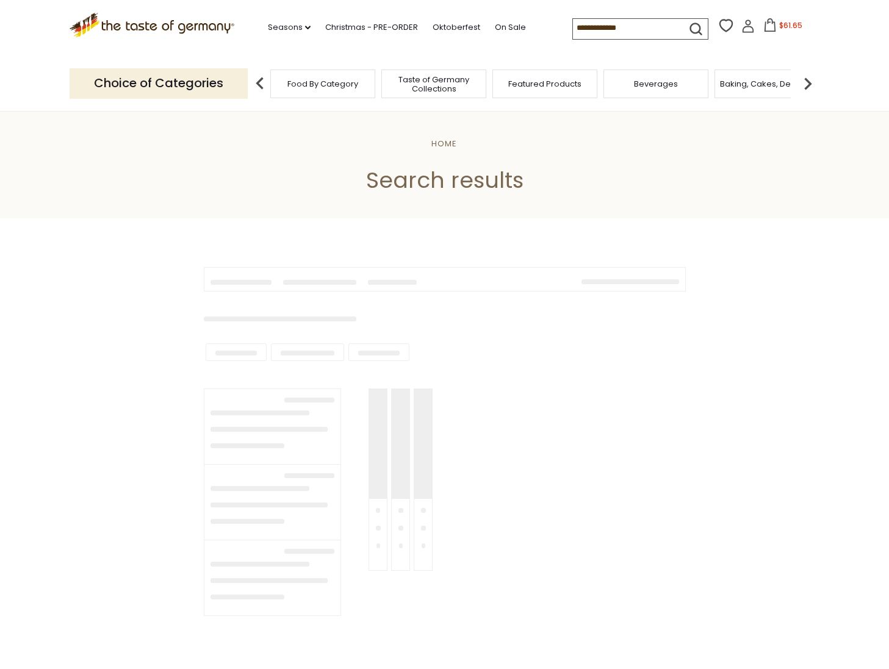
type input "**********"
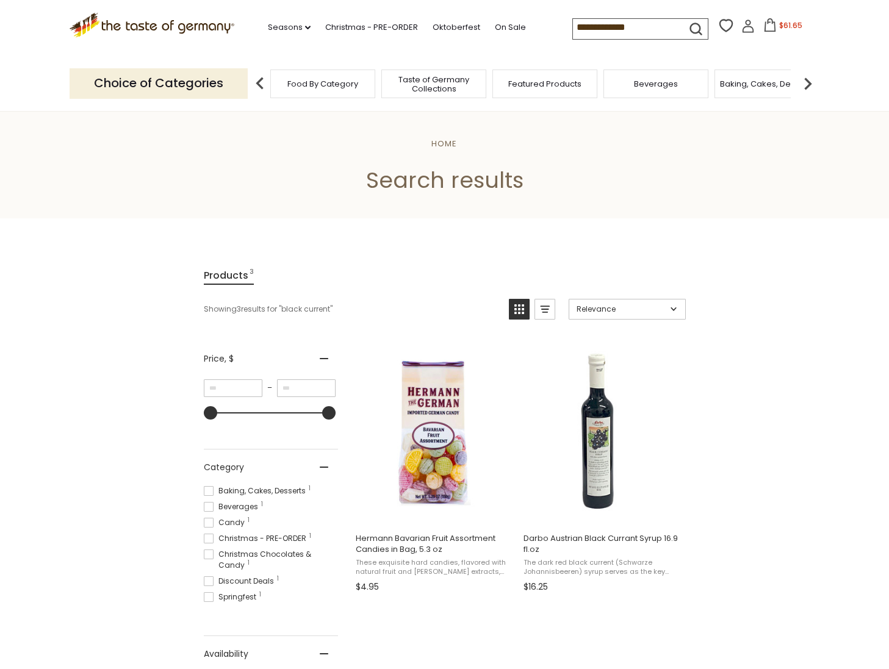
click at [805, 79] on img at bounding box center [807, 83] width 24 height 24
click at [598, 85] on span "Baking, Cakes, Desserts" at bounding box center [605, 83] width 95 height 9
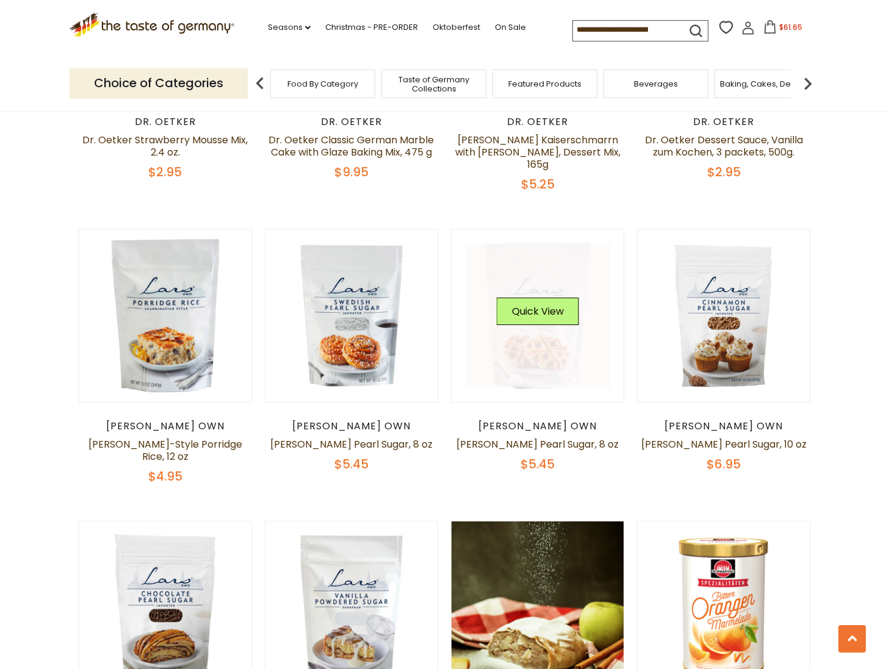
scroll to position [2374, 0]
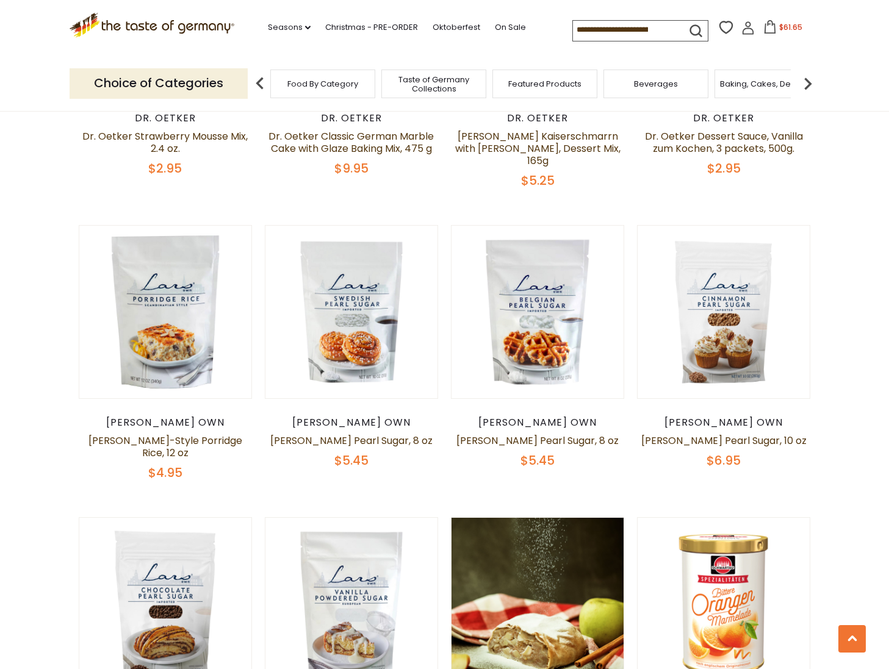
click at [788, 26] on span "$61.65" at bounding box center [790, 27] width 23 height 10
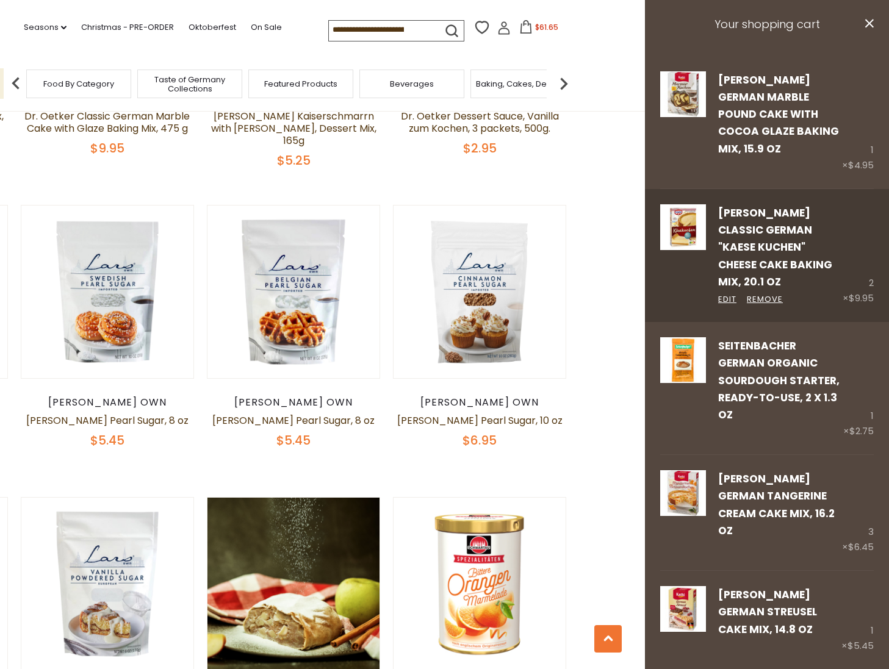
scroll to position [0, 0]
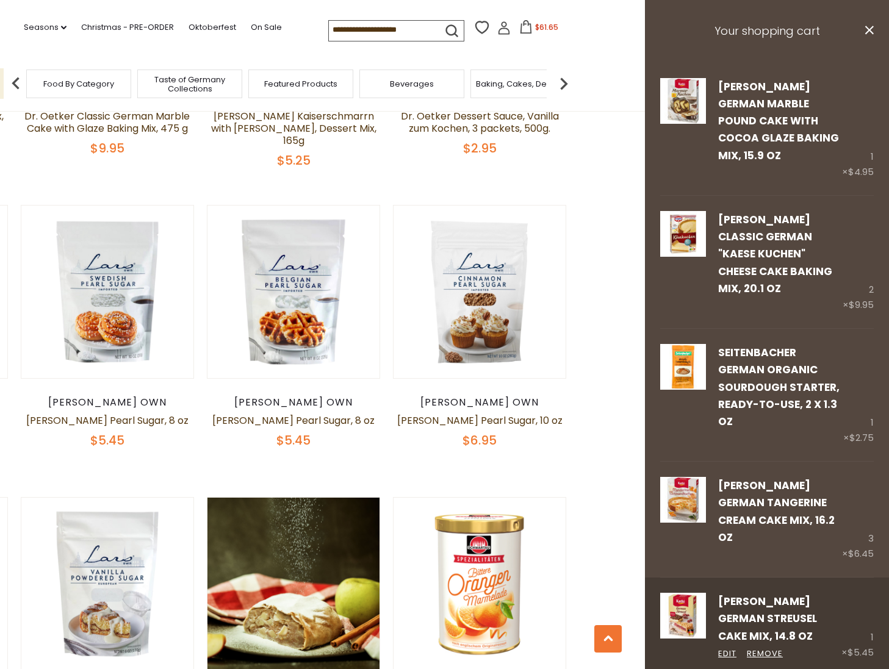
click at [798, 594] on link "[PERSON_NAME] German Streusel Cake Mix, 14.8 oz" at bounding box center [767, 618] width 99 height 49
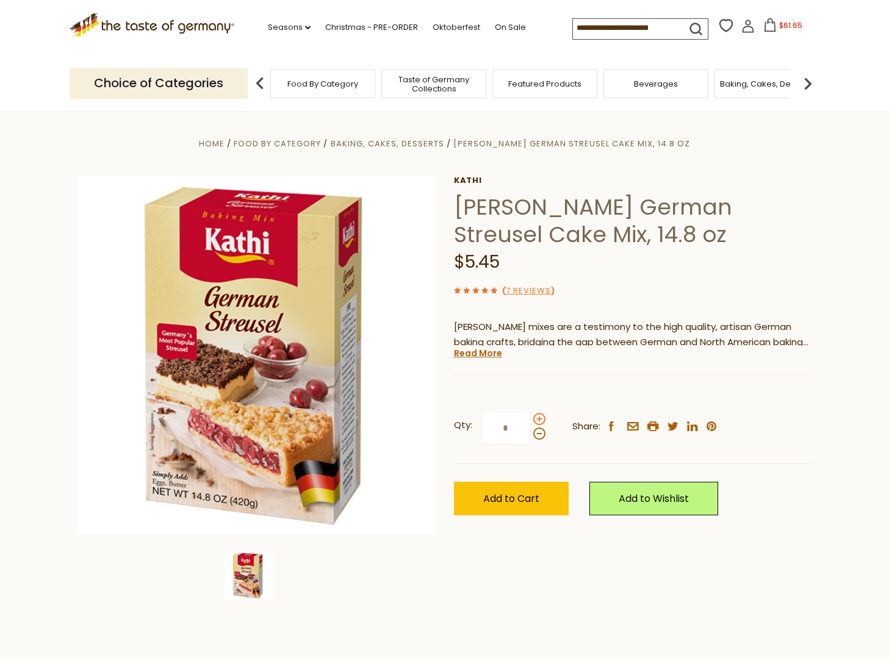
click at [537, 419] on span at bounding box center [539, 419] width 12 height 12
click at [531, 419] on input "*" at bounding box center [506, 428] width 50 height 34
type input "*"
click at [500, 494] on span "Add to Cart" at bounding box center [511, 499] width 56 height 14
click at [585, 29] on input at bounding box center [624, 27] width 103 height 17
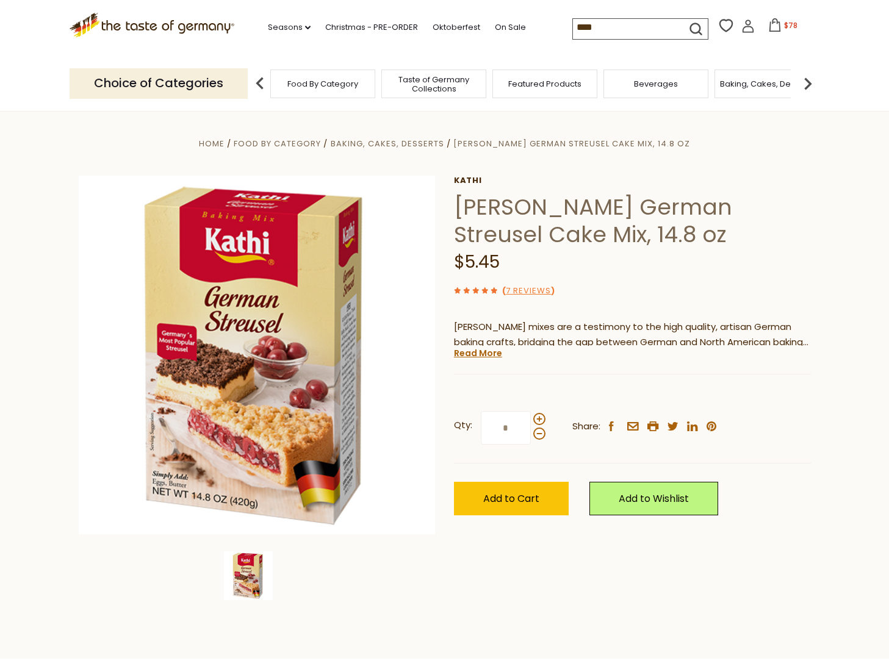
type input "*****"
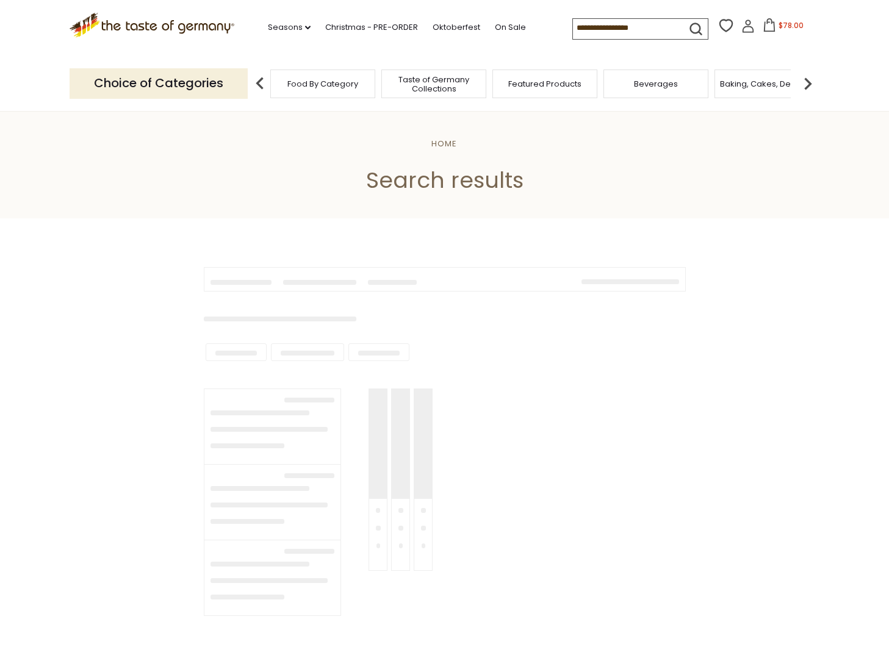
type input "*****"
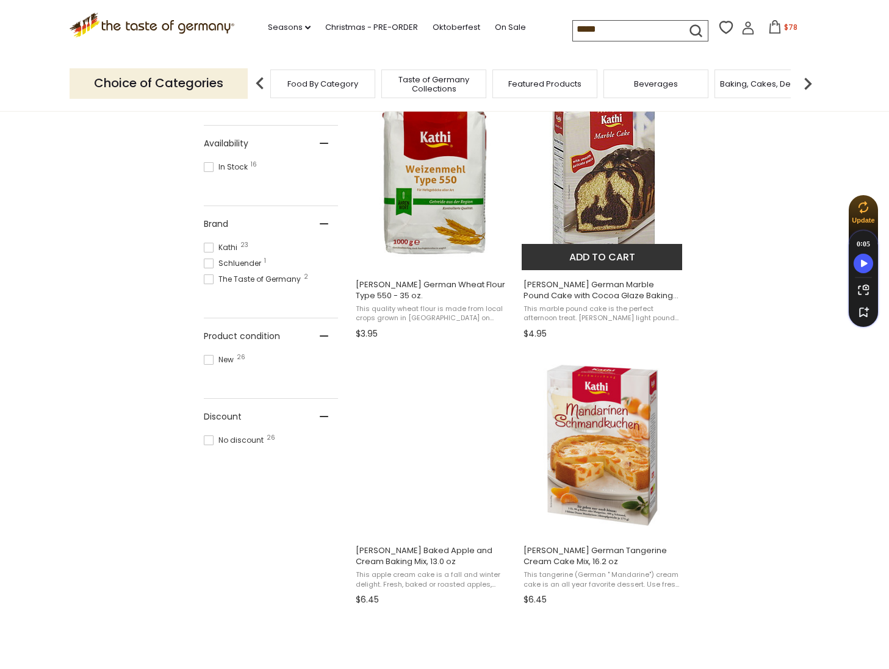
scroll to position [512, 0]
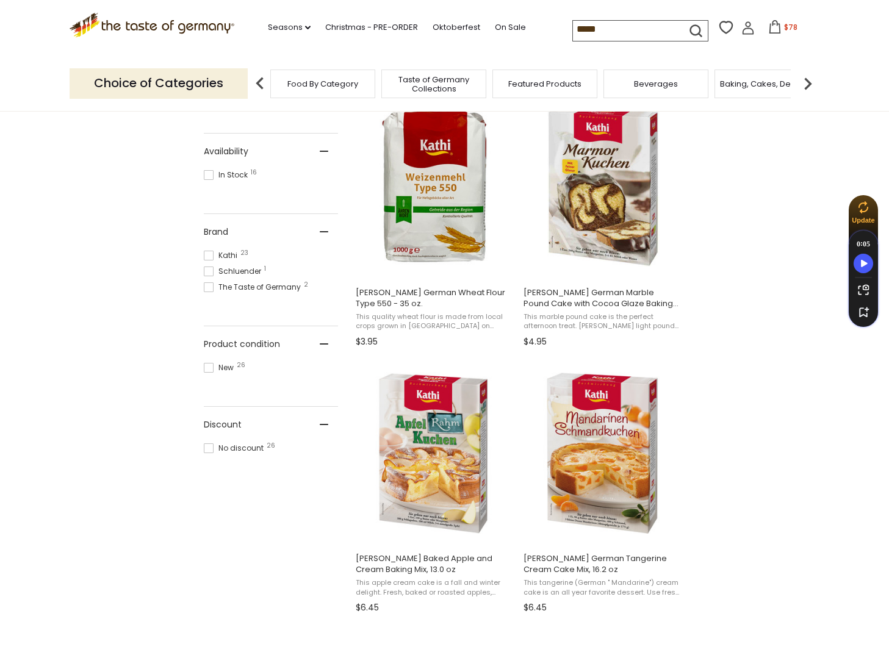
click at [792, 28] on span "$78" at bounding box center [790, 27] width 13 height 10
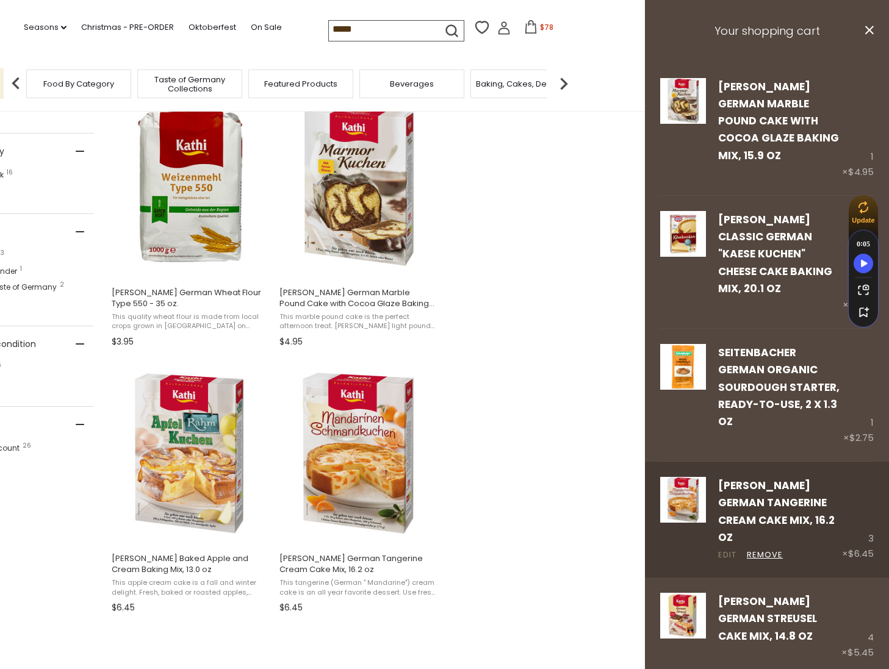
click at [723, 549] on link "Edit" at bounding box center [727, 555] width 18 height 13
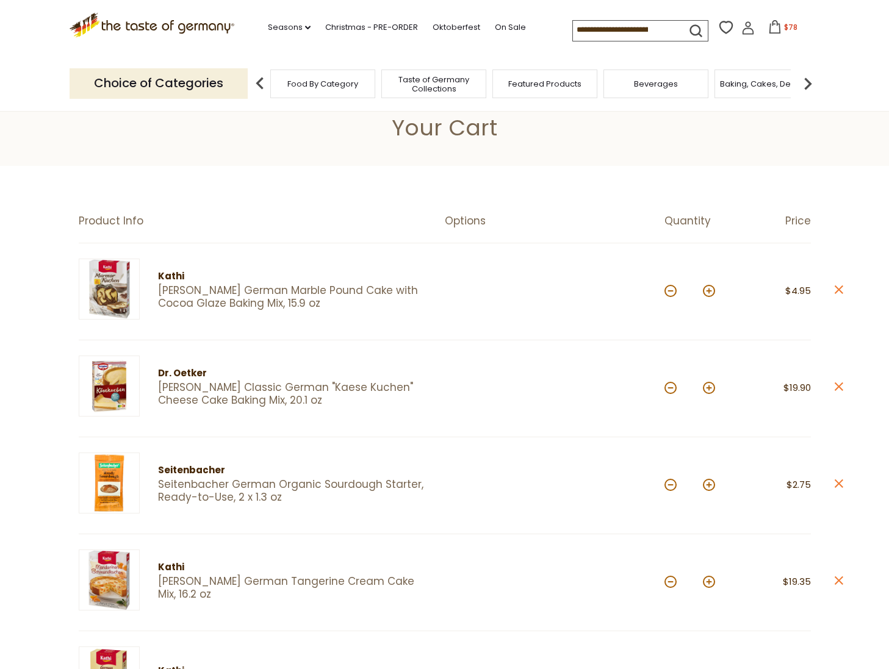
scroll to position [70, 0]
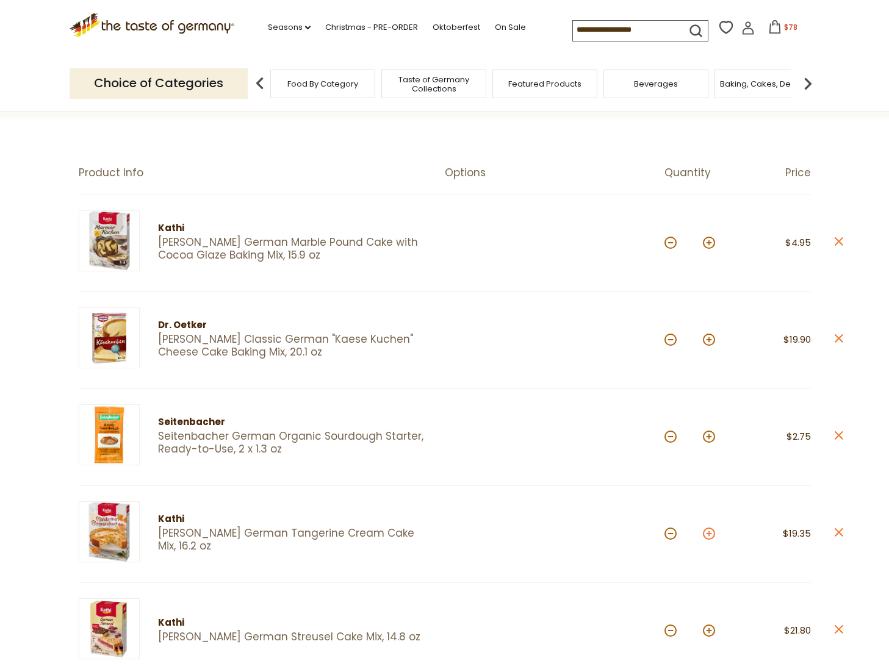
click at [708, 531] on button at bounding box center [709, 534] width 12 height 12
type input "*"
click at [669, 337] on button at bounding box center [670, 340] width 12 height 12
type input "*"
click at [709, 435] on button at bounding box center [709, 437] width 12 height 12
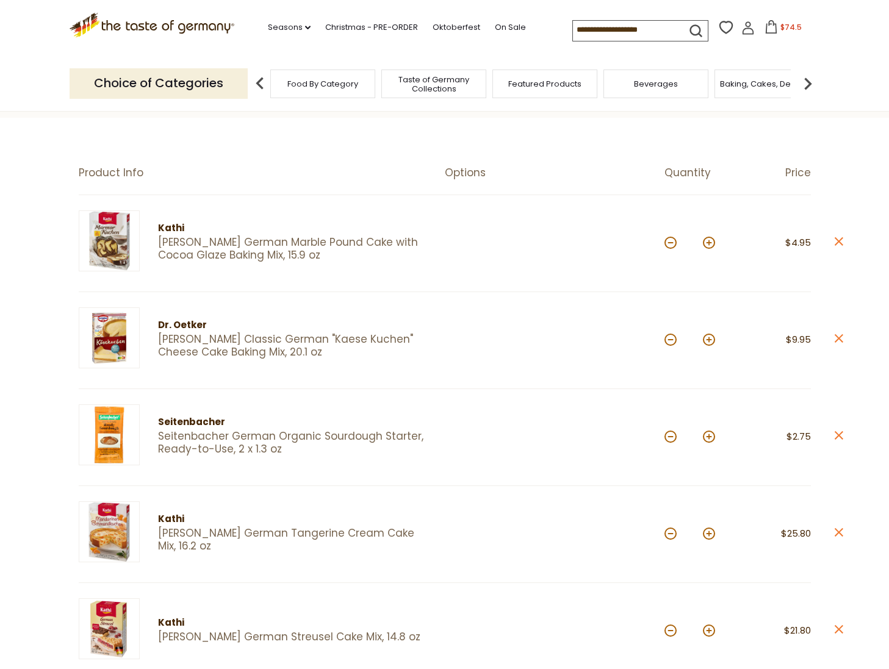
type input "*"
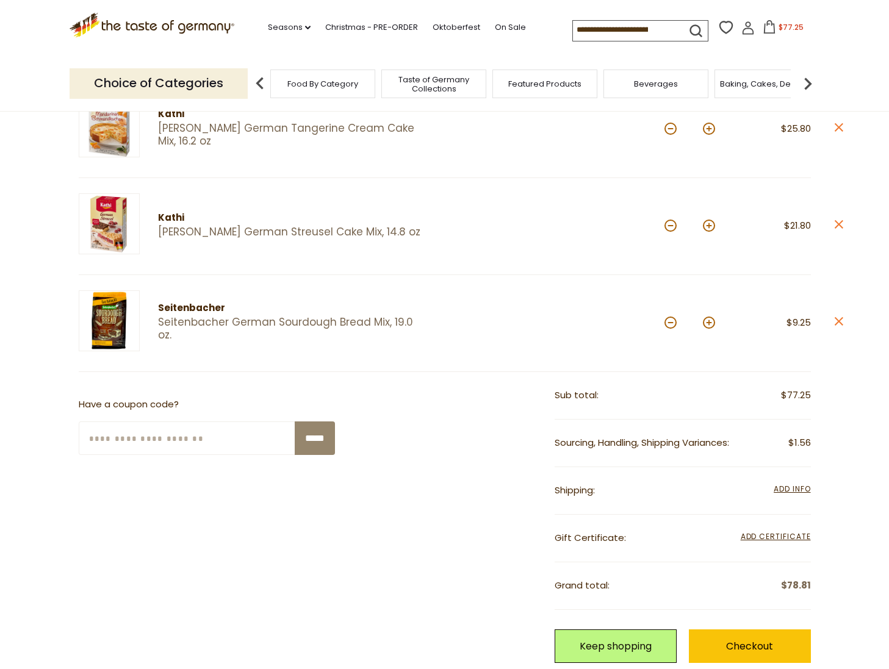
scroll to position [473, 0]
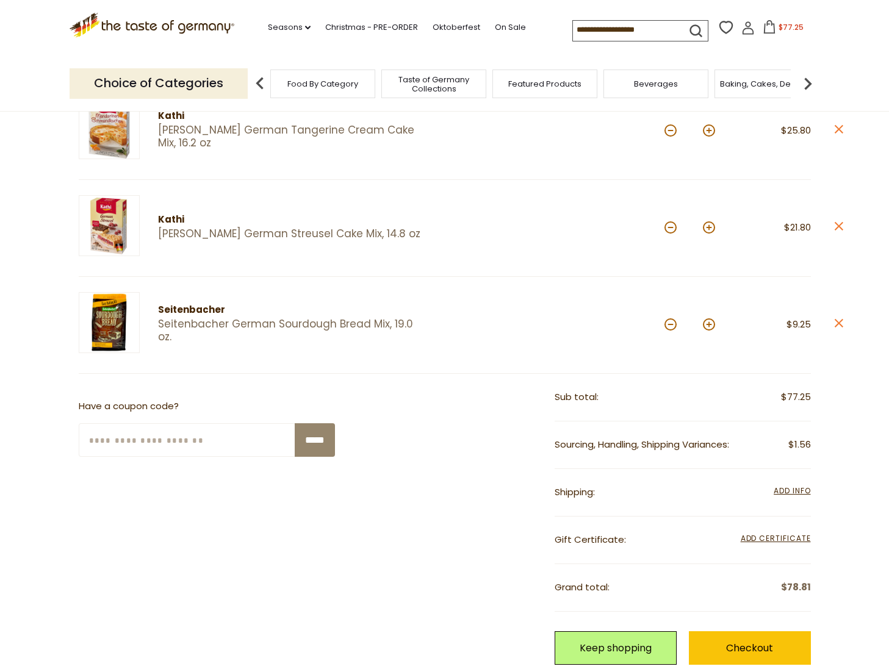
click at [591, 28] on input at bounding box center [624, 29] width 103 height 17
type input "*****"
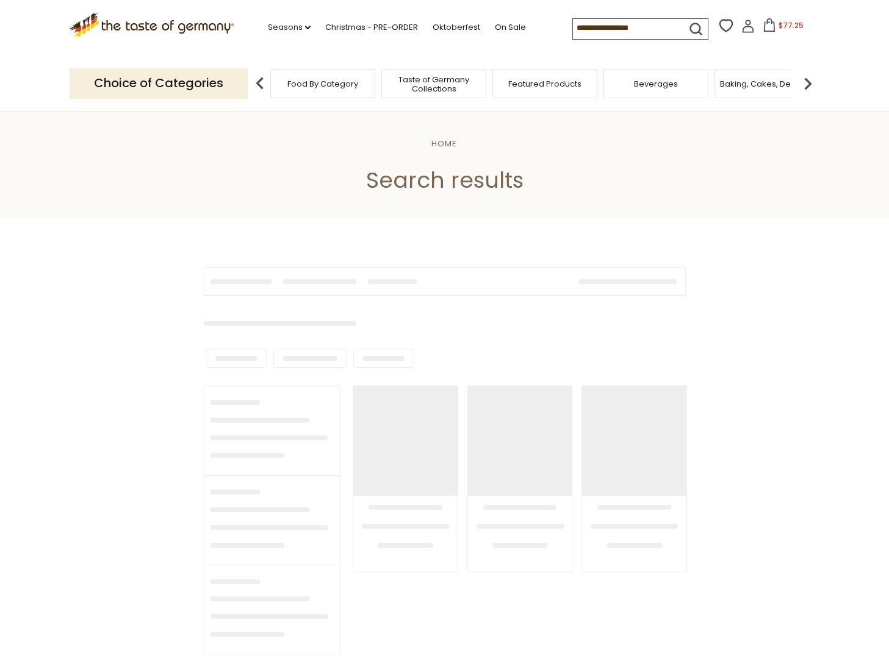
type input "*****"
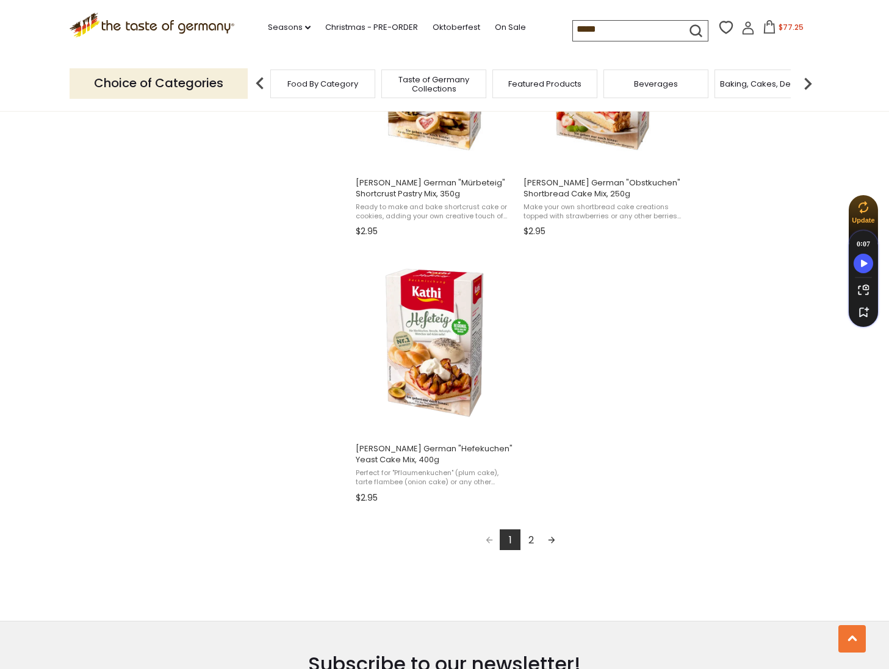
scroll to position [1954, 0]
click at [530, 539] on link "2" at bounding box center [530, 538] width 21 height 21
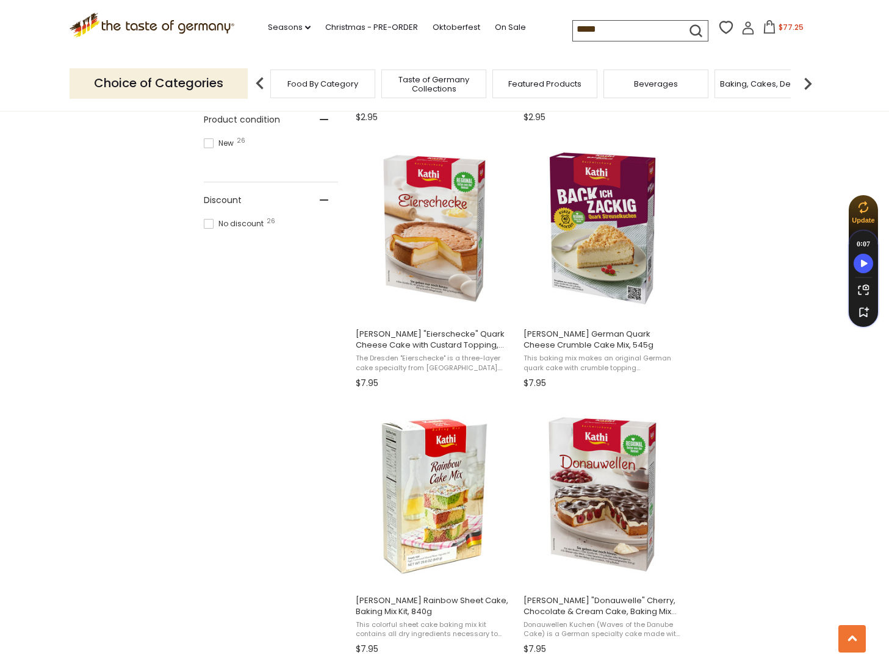
scroll to position [739, 0]
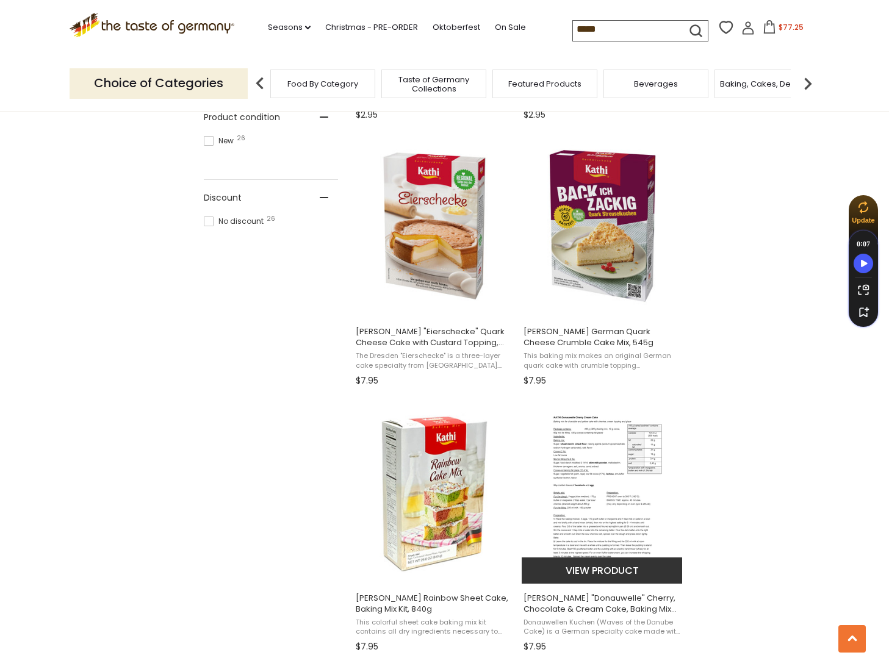
click at [556, 596] on span "Kathi "Donauwelle" Cherry, Chocolate & Cream Cake, Baking Mix Kit, 545g" at bounding box center [602, 604] width 158 height 22
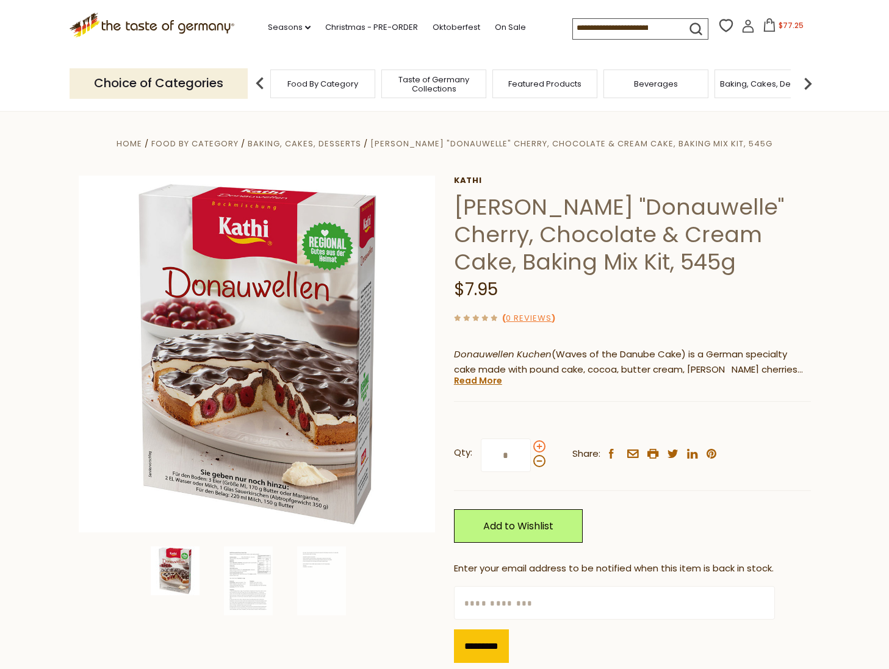
click at [538, 447] on span at bounding box center [539, 446] width 12 height 12
click at [531, 447] on input "*" at bounding box center [506, 456] width 50 height 34
click at [538, 446] on span at bounding box center [539, 446] width 12 height 12
click at [531, 446] on input "*" at bounding box center [506, 456] width 50 height 34
type input "*"
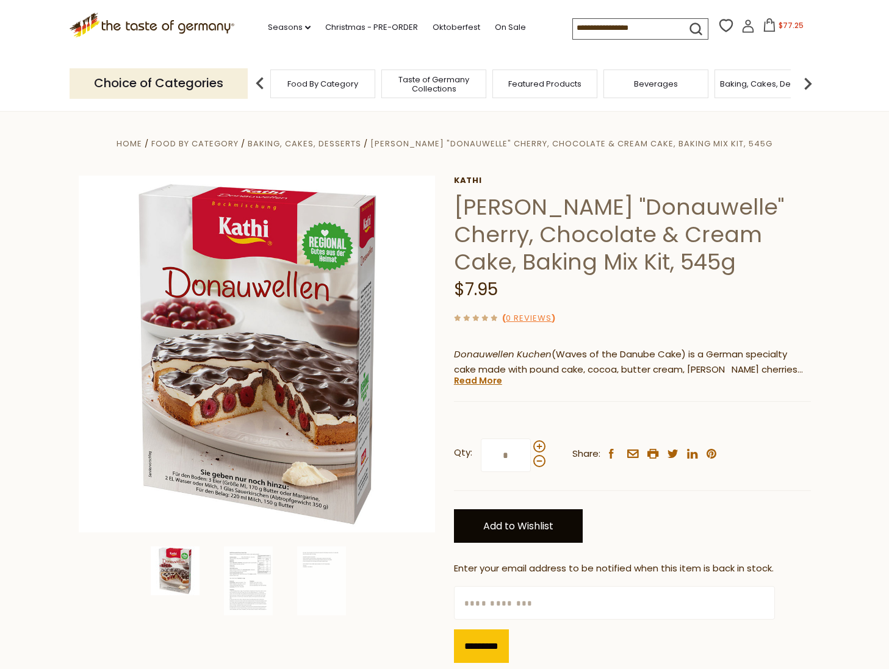
click at [519, 524] on link "Add to Wishlist" at bounding box center [518, 526] width 129 height 34
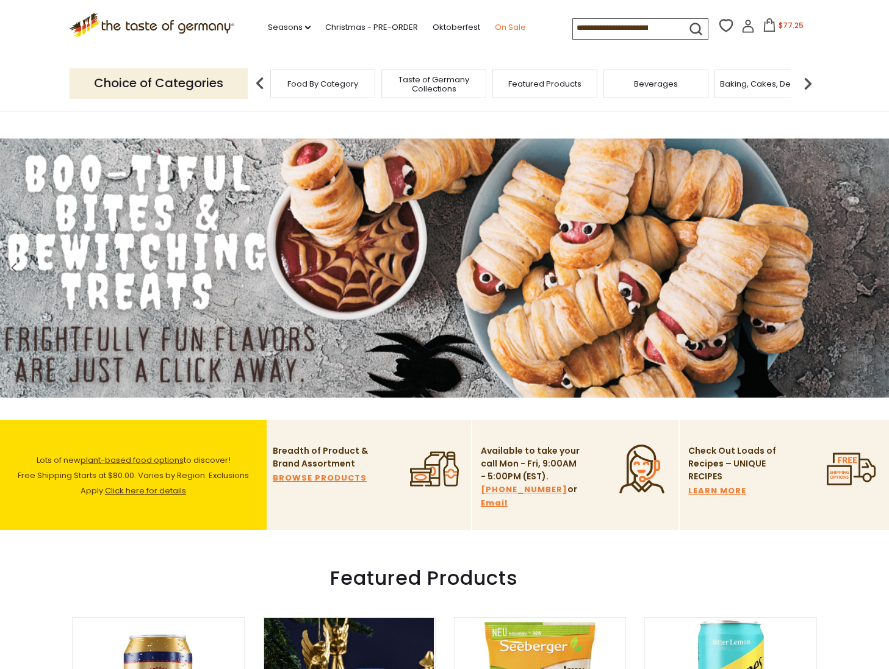
click at [503, 25] on link "On Sale" at bounding box center [510, 27] width 31 height 13
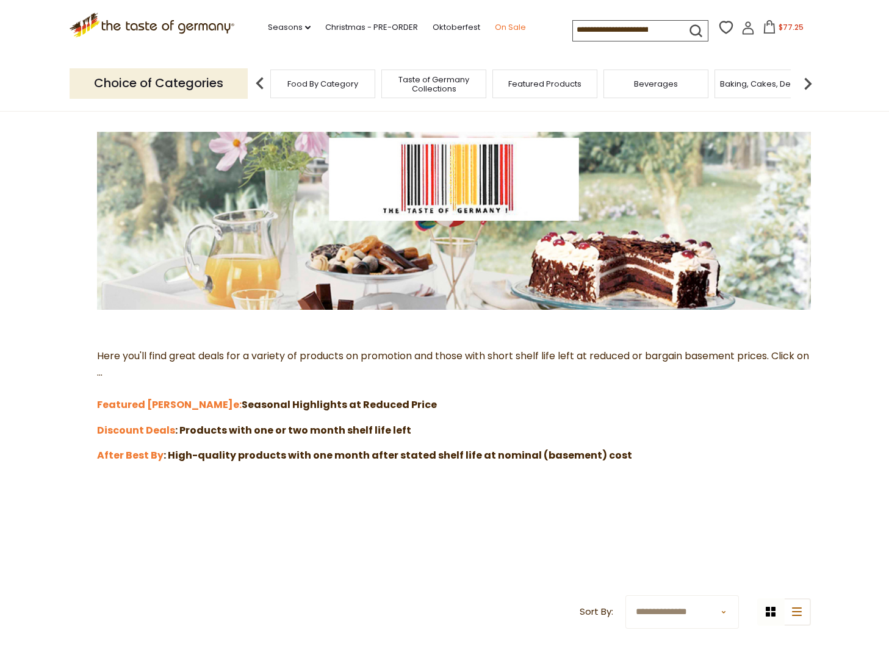
scroll to position [123, 0]
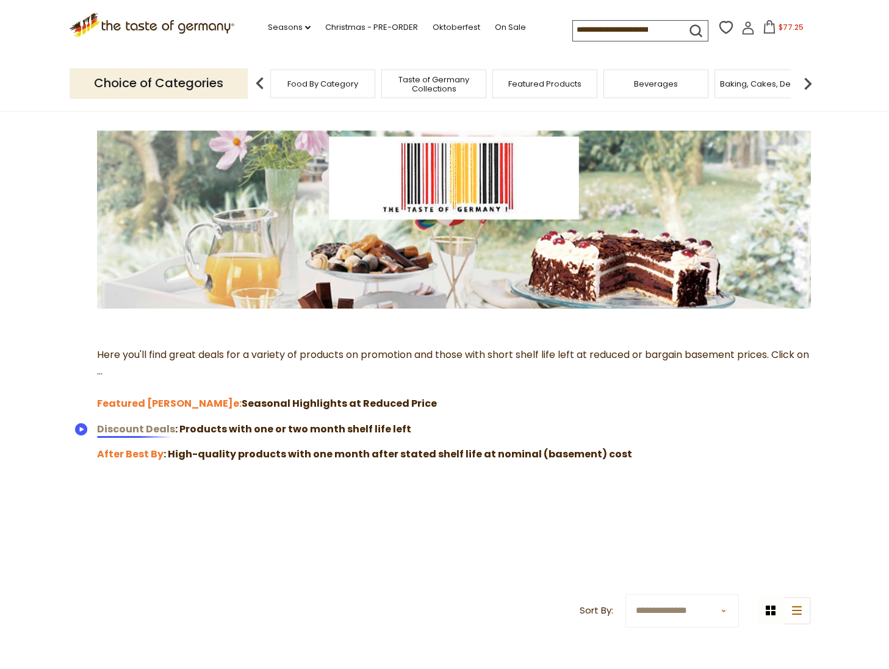
click at [142, 429] on strong "Discount Deals" at bounding box center [136, 429] width 78 height 14
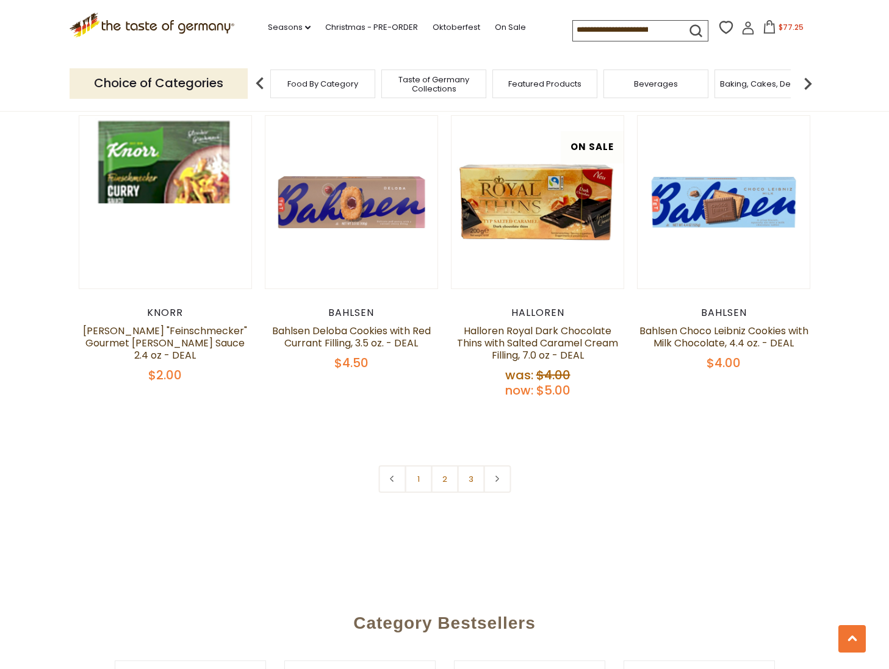
scroll to position [2657, 0]
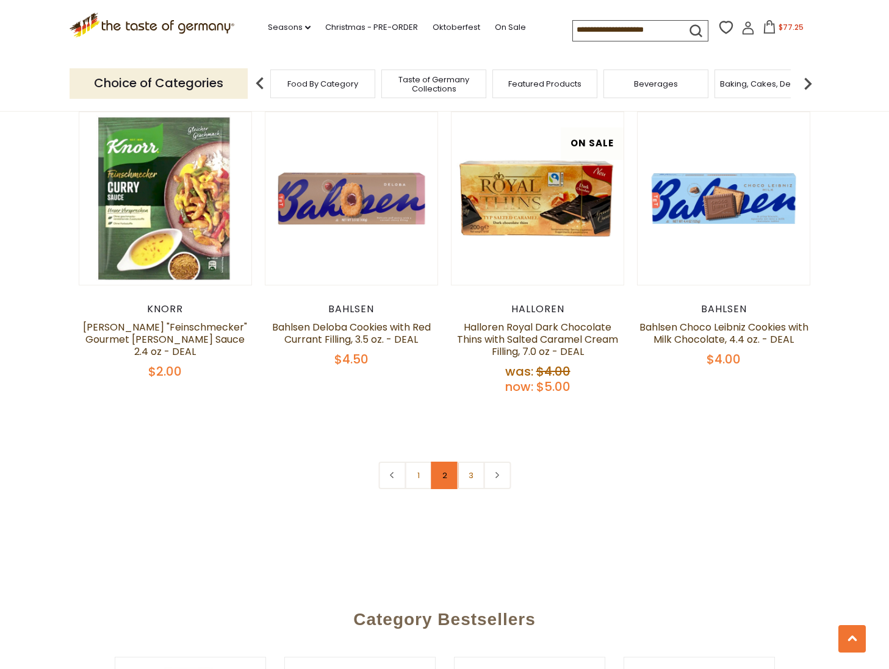
click at [441, 462] on link "2" at bounding box center [444, 475] width 27 height 27
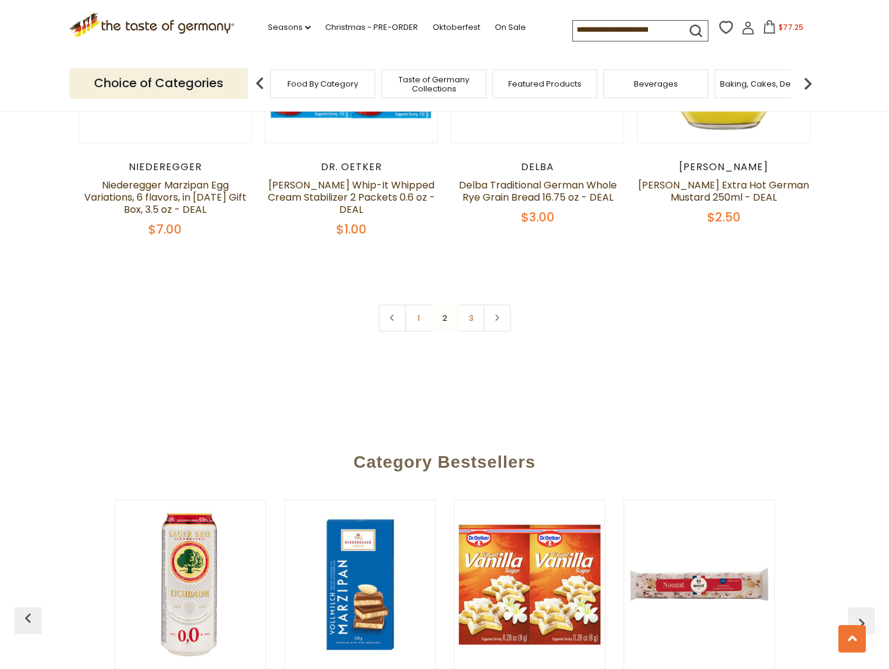
scroll to position [2846, 0]
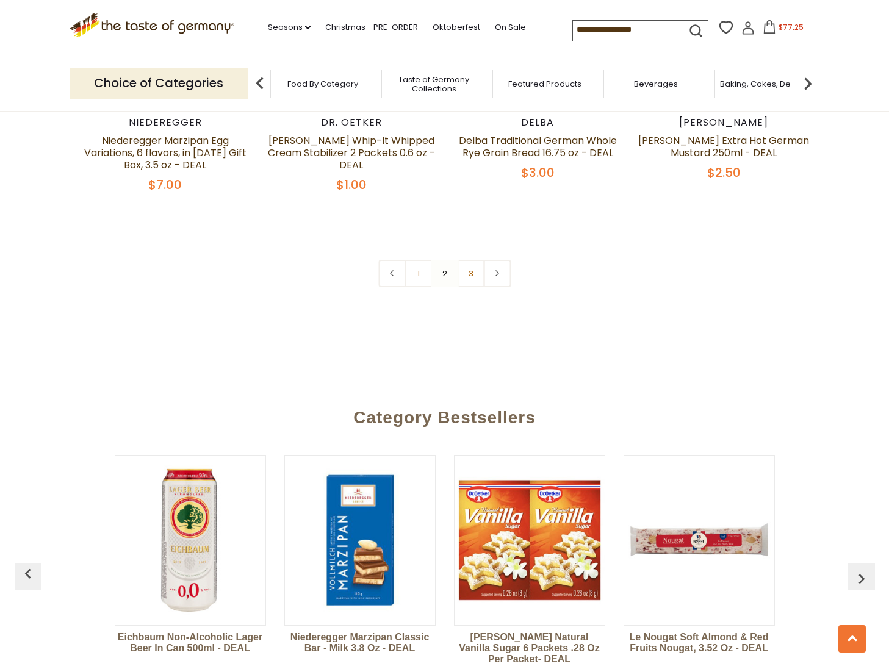
click at [473, 264] on link "3" at bounding box center [470, 273] width 27 height 27
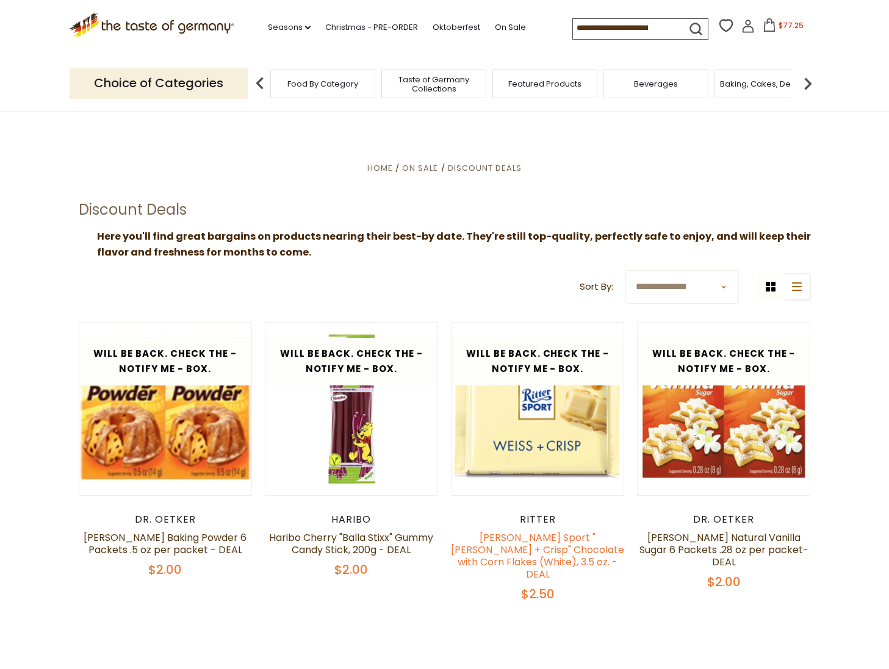
scroll to position [0, 0]
click at [793, 26] on span "$77.25" at bounding box center [790, 25] width 25 height 10
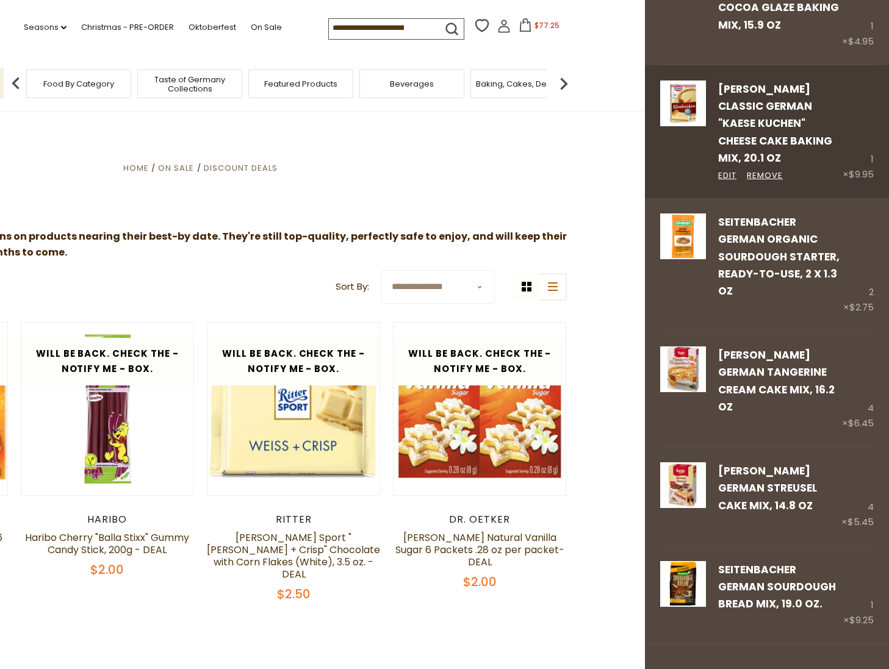
scroll to position [131, 0]
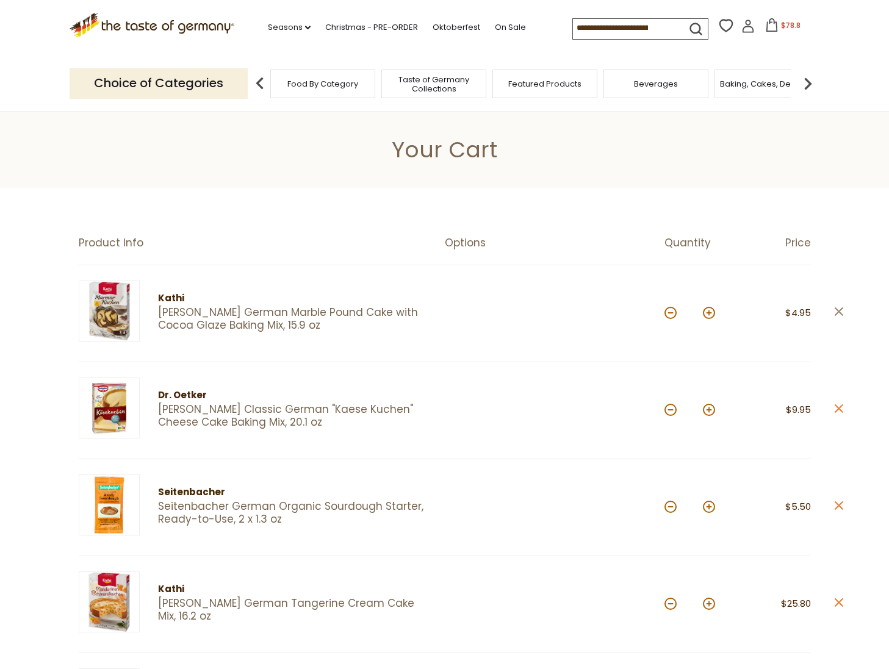
click at [838, 310] on icon at bounding box center [838, 311] width 9 height 9
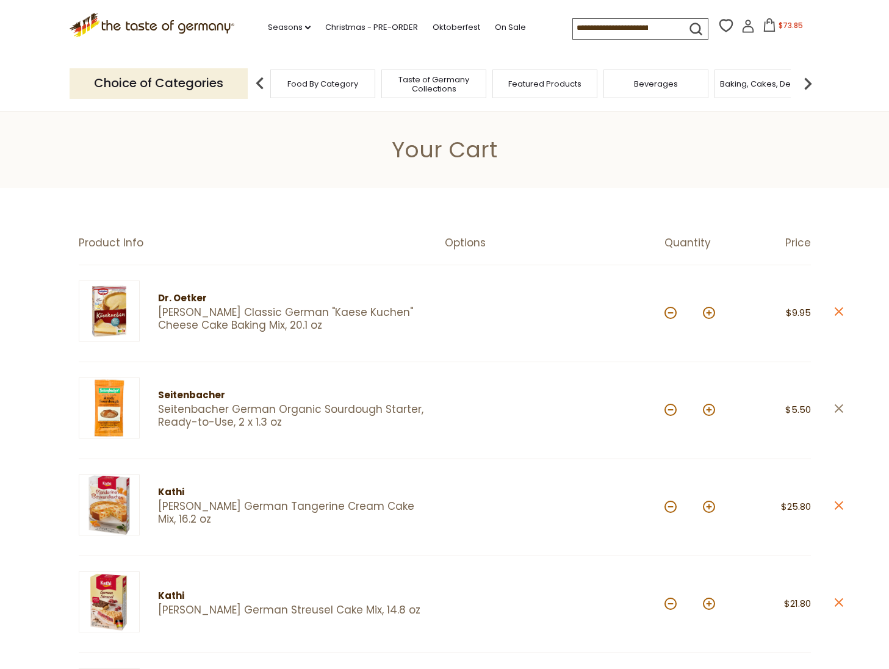
click at [837, 406] on icon "close" at bounding box center [838, 408] width 9 height 9
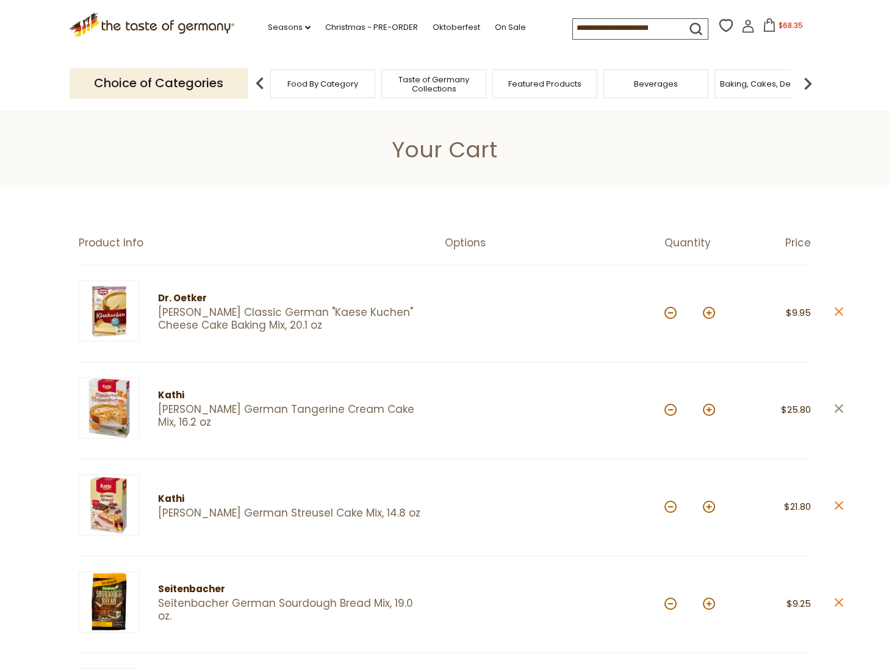
click at [837, 404] on icon "close" at bounding box center [838, 408] width 9 height 9
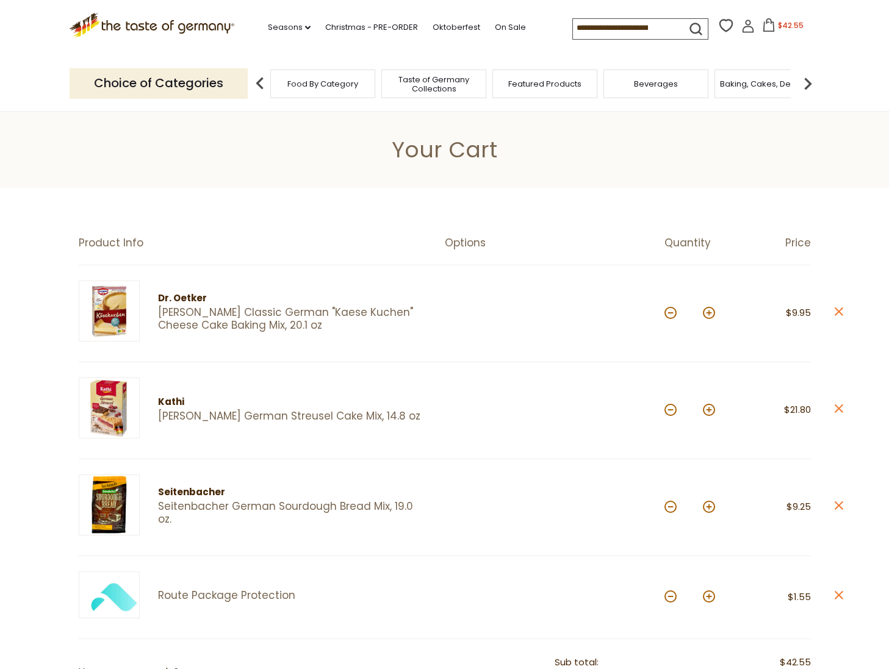
click at [837, 309] on icon "close" at bounding box center [838, 311] width 9 height 9
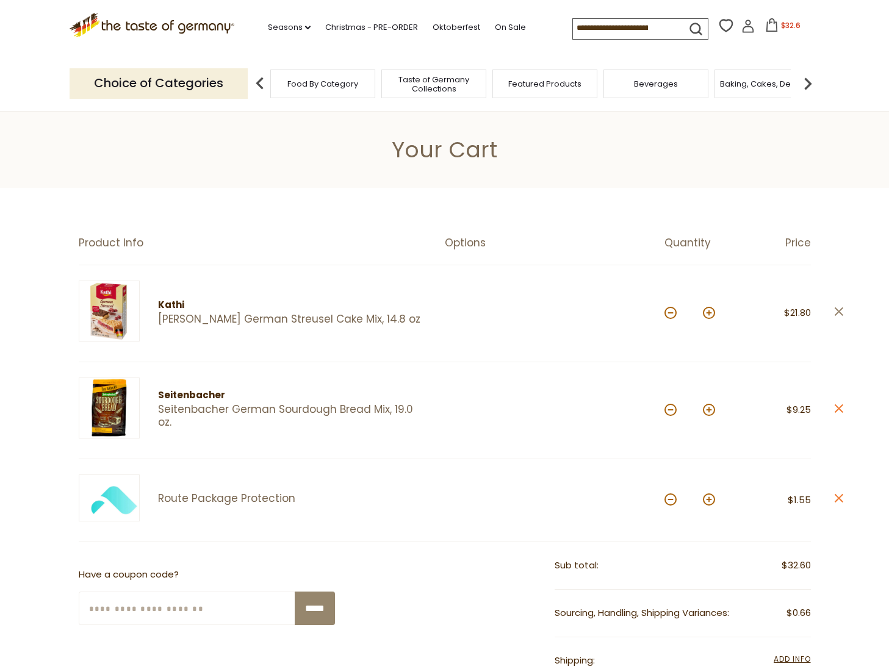
click at [836, 309] on icon at bounding box center [838, 311] width 9 height 9
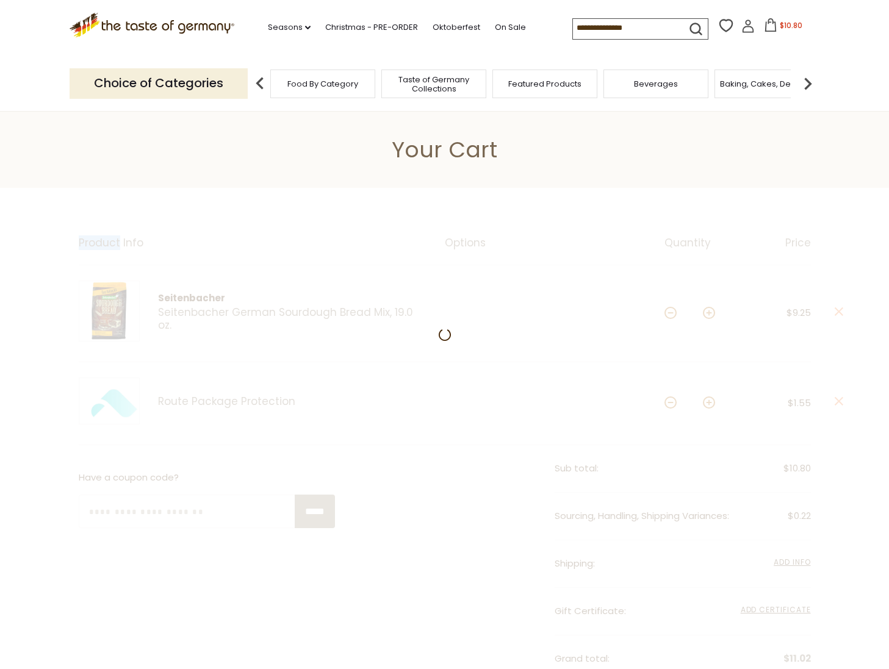
click at [836, 310] on div at bounding box center [444, 537] width 889 height 698
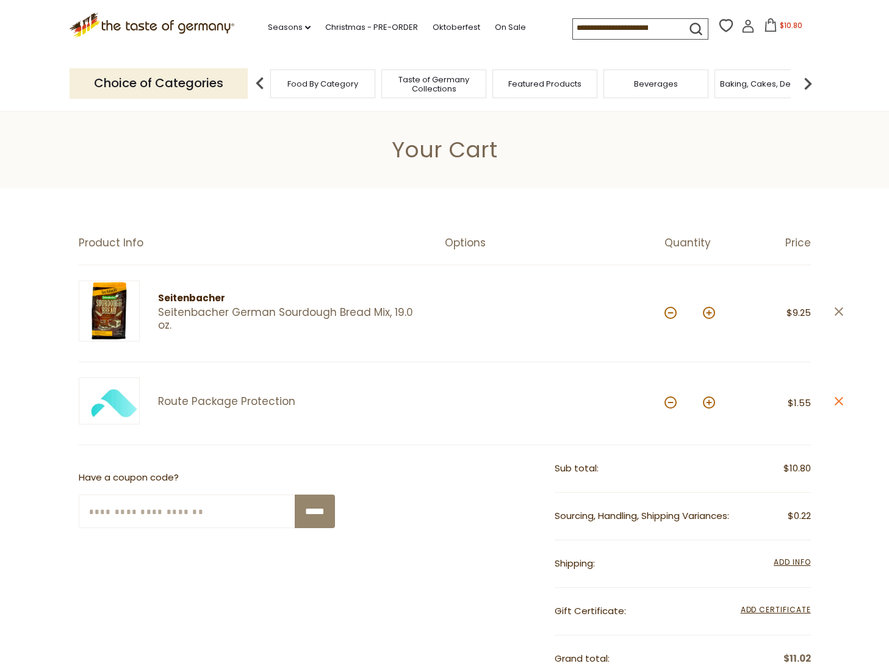
click at [837, 310] on icon at bounding box center [838, 311] width 9 height 9
click at [838, 312] on icon at bounding box center [838, 311] width 9 height 9
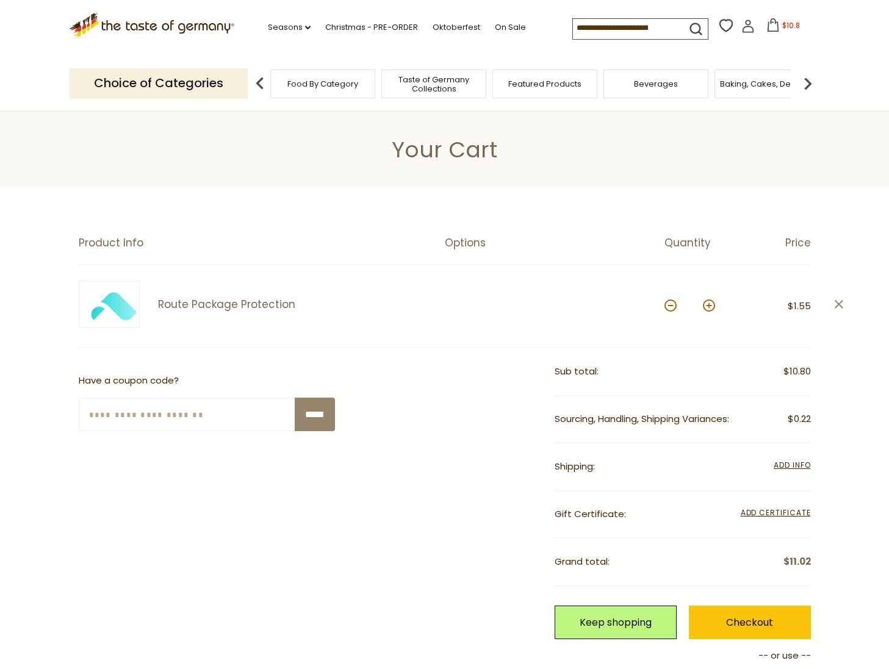
click at [838, 307] on icon "close" at bounding box center [838, 304] width 9 height 9
